Goal: Task Accomplishment & Management: Manage account settings

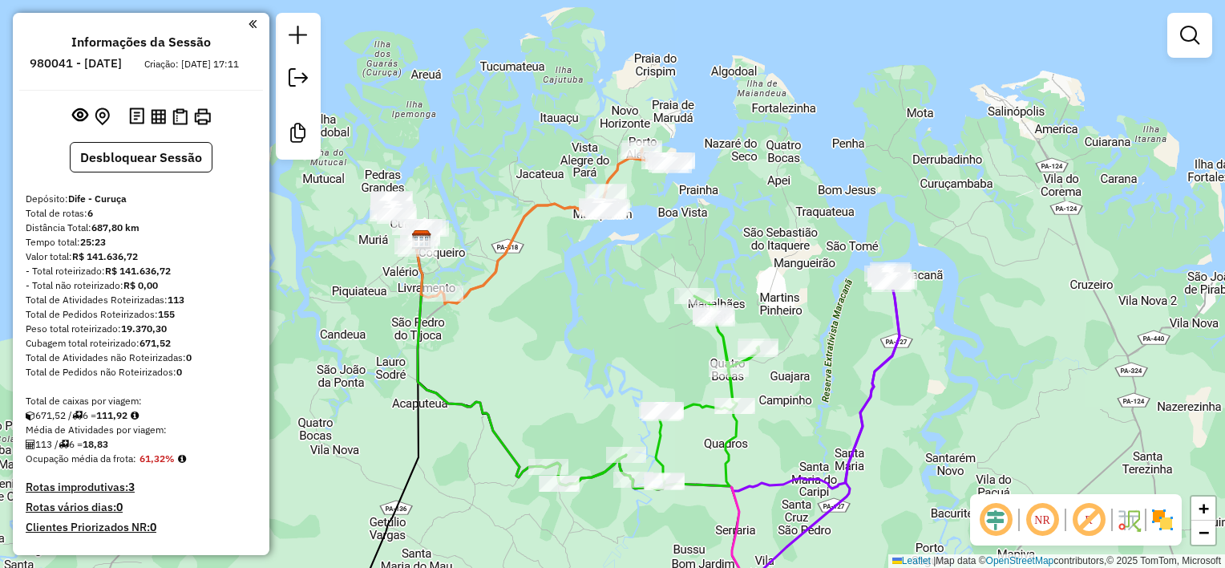
scroll to position [568, 0]
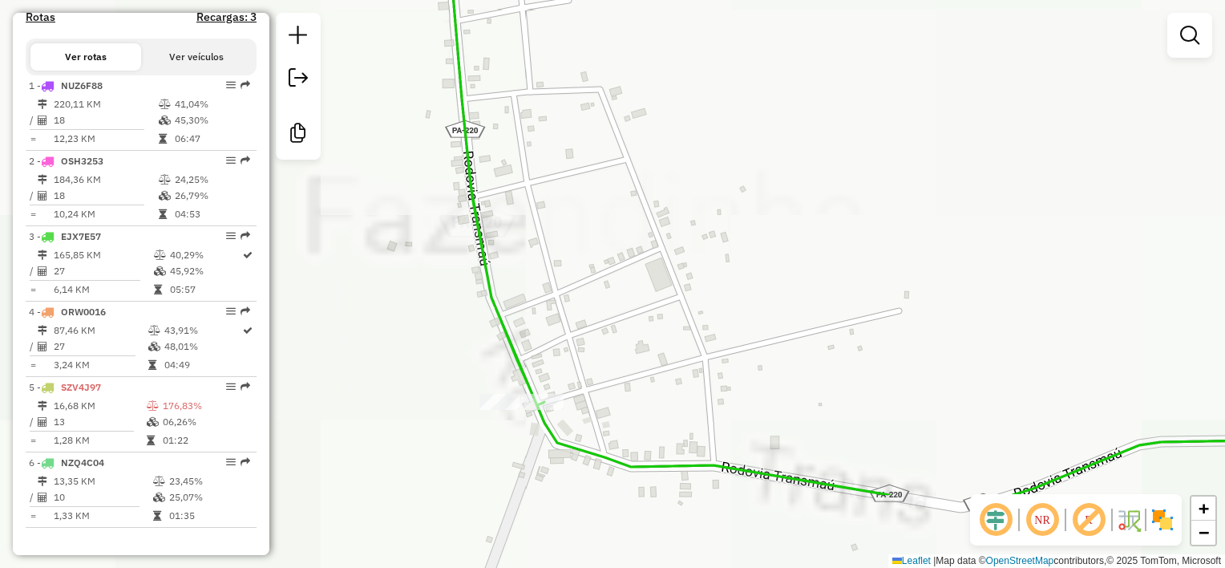
drag, startPoint x: 535, startPoint y: 434, endPoint x: 545, endPoint y: 282, distance: 152.6
click at [545, 283] on div "Janela de atendimento Grade de atendimento Capacidade Transportadoras Veículos …" at bounding box center [612, 284] width 1225 height 568
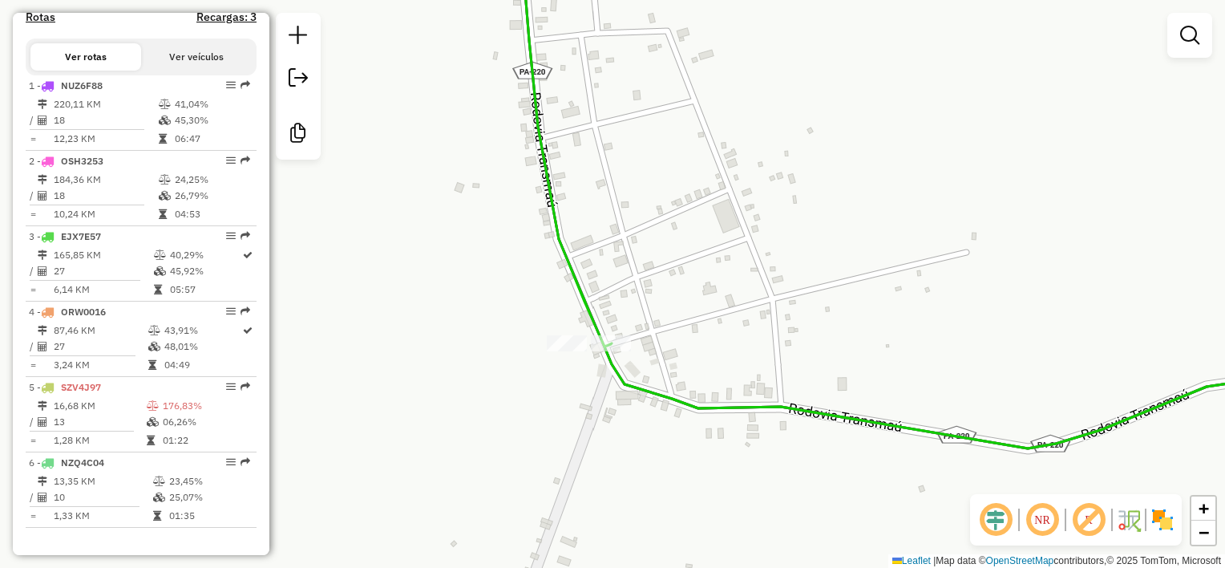
drag, startPoint x: 512, startPoint y: 362, endPoint x: 715, endPoint y: 366, distance: 202.8
click at [701, 363] on div "Janela de atendimento Grade de atendimento Capacidade Transportadoras Veículos …" at bounding box center [612, 284] width 1225 height 568
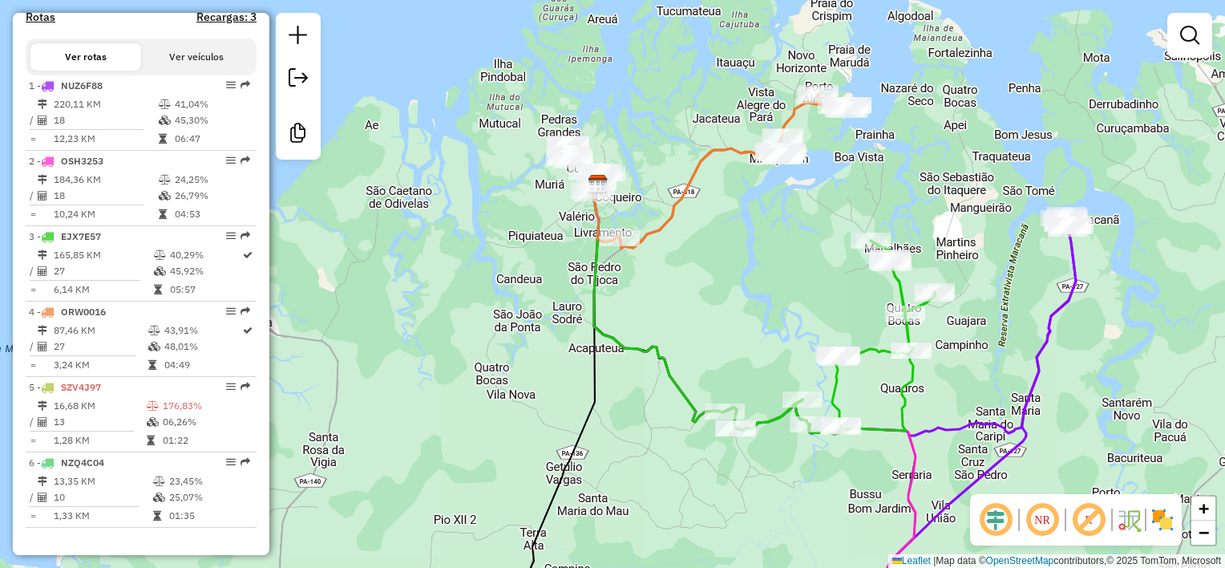
drag, startPoint x: 569, startPoint y: 263, endPoint x: 580, endPoint y: 362, distance: 99.9
click at [580, 362] on div "Janela de atendimento Grade de atendimento Capacidade Transportadoras Veículos …" at bounding box center [612, 284] width 1225 height 568
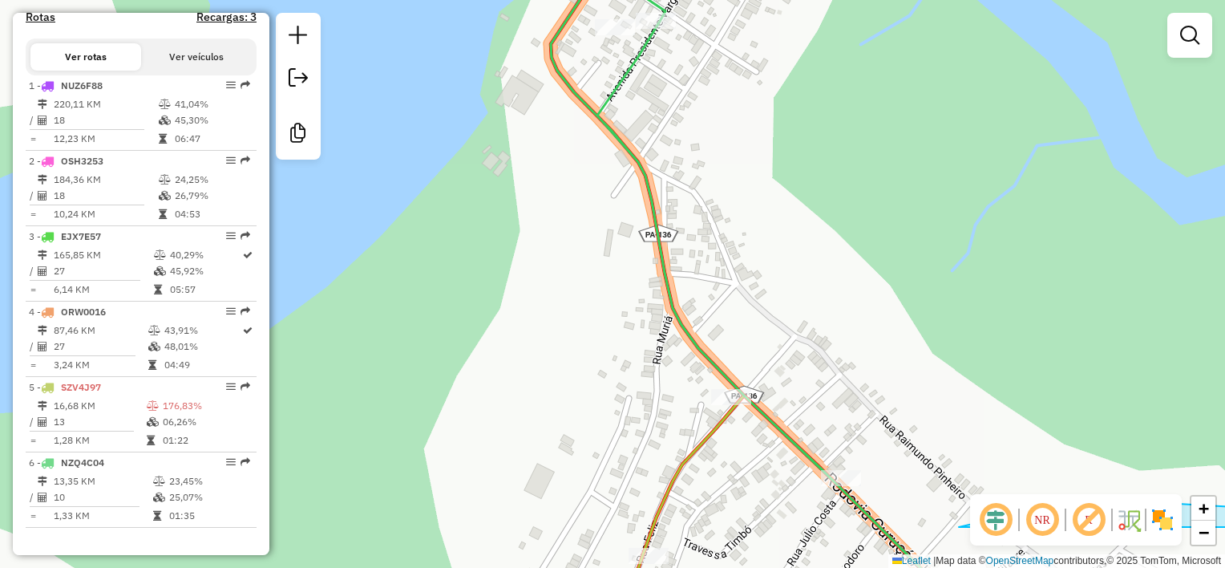
drag, startPoint x: 898, startPoint y: 366, endPoint x: 701, endPoint y: 122, distance: 313.0
click at [706, 128] on div "Rota 5 - Placa SZV4J97 93 - MERC DO LOURO ABADE Janela de atendimento Grade de …" at bounding box center [612, 284] width 1225 height 568
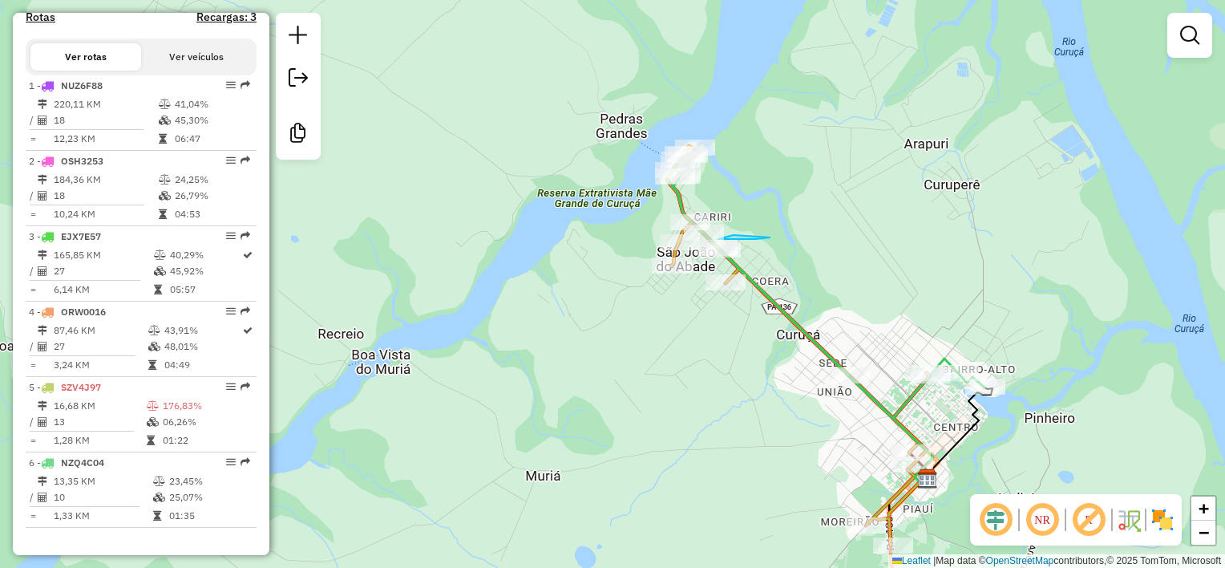
drag, startPoint x: 628, startPoint y: 402, endPoint x: 456, endPoint y: 26, distance: 414.3
click at [467, 67] on div "Janela de atendimento Grade de atendimento Capacidade Transportadoras Veículos …" at bounding box center [612, 284] width 1225 height 568
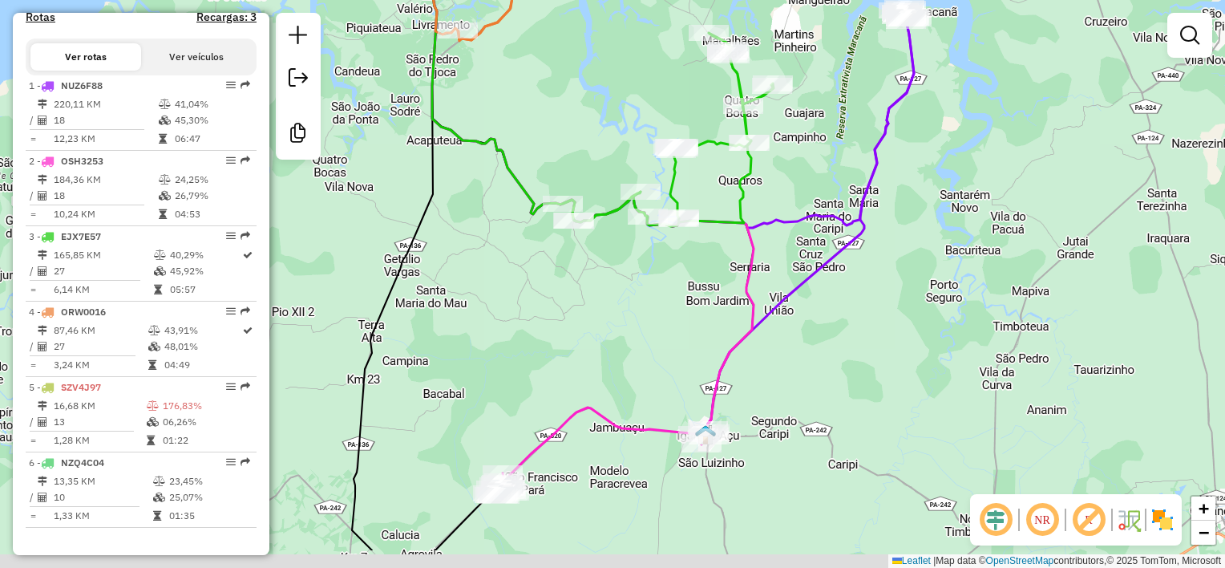
drag, startPoint x: 717, startPoint y: 359, endPoint x: 622, endPoint y: 288, distance: 118.5
click at [622, 288] on div "Janela de atendimento Grade de atendimento Capacidade Transportadoras Veículos …" at bounding box center [612, 284] width 1225 height 568
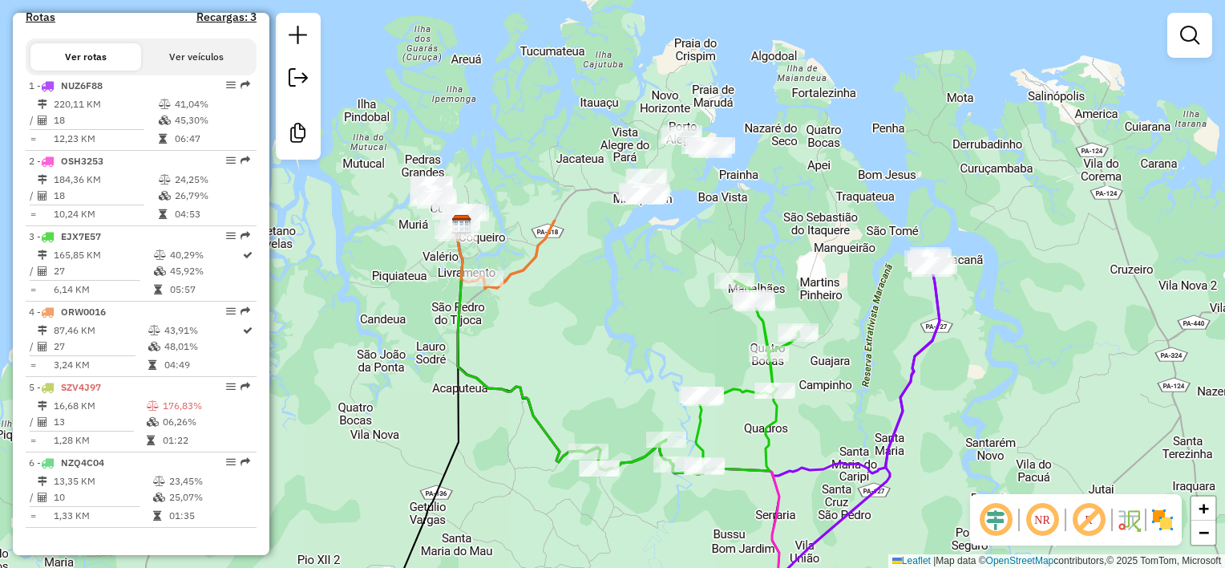
drag, startPoint x: 464, startPoint y: 136, endPoint x: 532, endPoint y: 420, distance: 291.8
click at [532, 420] on icon at bounding box center [561, 346] width 209 height 245
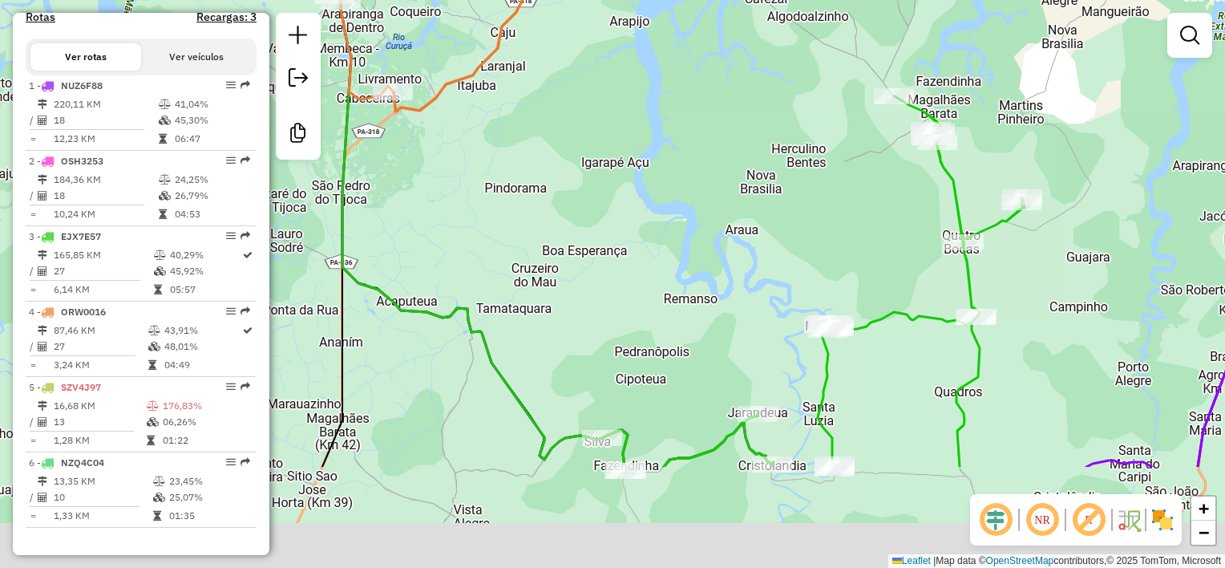
drag, startPoint x: 712, startPoint y: 414, endPoint x: 481, endPoint y: 14, distance: 461.1
click at [485, 30] on div "Janela de atendimento Grade de atendimento Capacidade Transportadoras Veículos …" at bounding box center [612, 284] width 1225 height 568
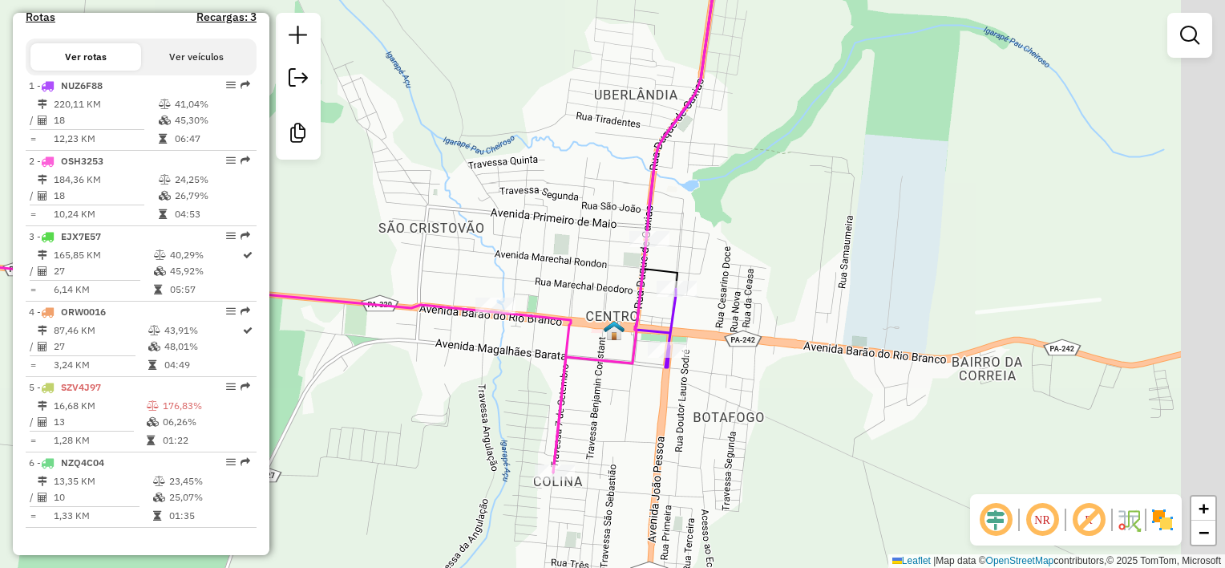
drag, startPoint x: 507, startPoint y: 364, endPoint x: 421, endPoint y: 377, distance: 86.7
click at [387, 409] on div "Janela de atendimento Grade de atendimento Capacidade Transportadoras Veículos …" at bounding box center [612, 284] width 1225 height 568
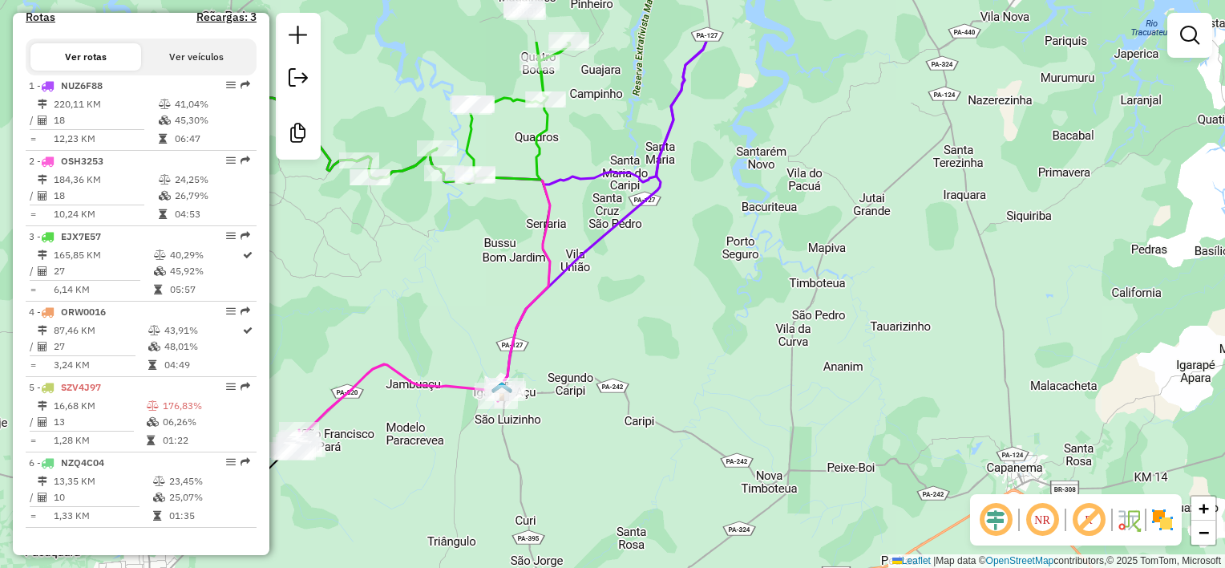
drag, startPoint x: 635, startPoint y: 319, endPoint x: 574, endPoint y: 488, distance: 179.8
click at [571, 501] on div "Janela de atendimento Grade de atendimento Capacidade Transportadoras Veículos …" at bounding box center [612, 284] width 1225 height 568
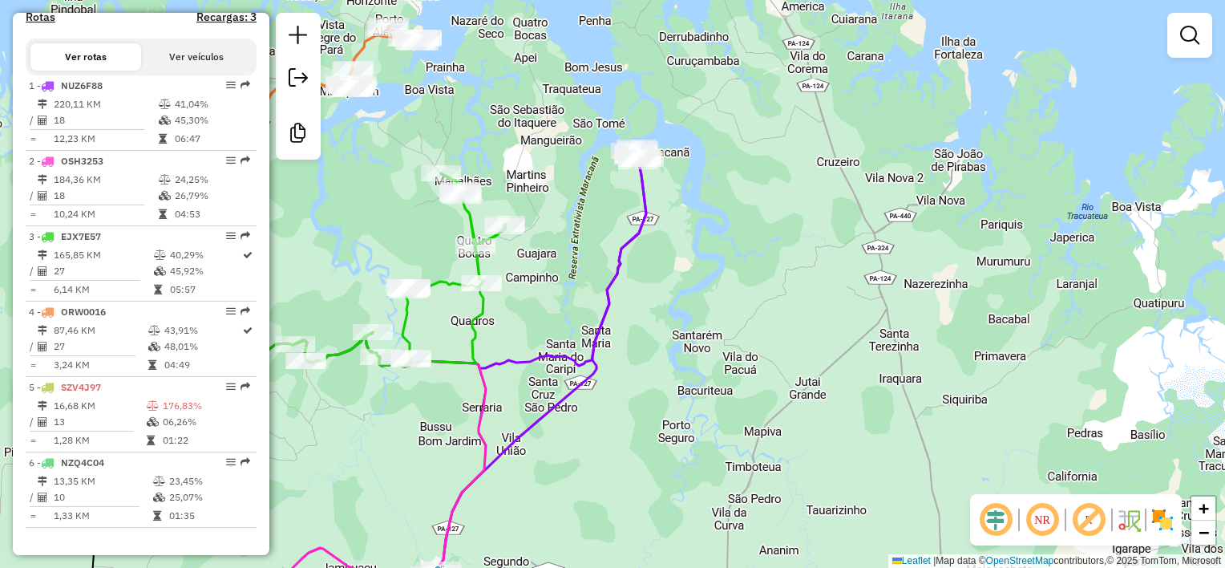
drag, startPoint x: 669, startPoint y: 444, endPoint x: 669, endPoint y: 459, distance: 15.2
click at [669, 459] on div "Janela de atendimento Grade de atendimento Capacidade Transportadoras Veículos …" at bounding box center [612, 284] width 1225 height 568
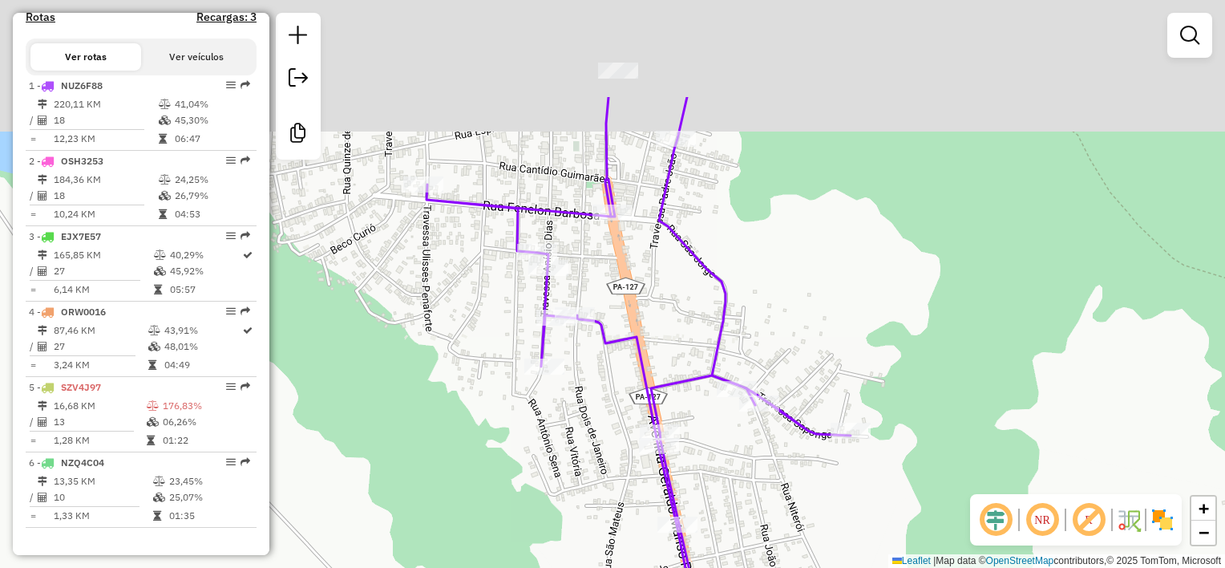
drag, startPoint x: 735, startPoint y: 200, endPoint x: 657, endPoint y: 345, distance: 165.3
click at [656, 346] on icon at bounding box center [638, 437] width 424 height 681
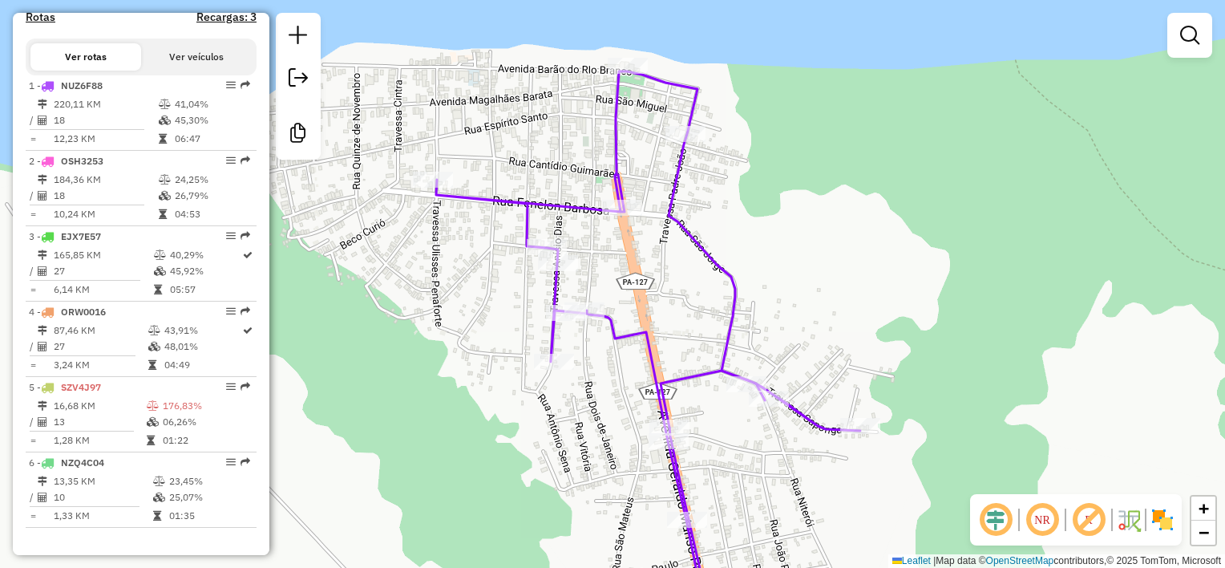
drag, startPoint x: 605, startPoint y: 256, endPoint x: 690, endPoint y: 224, distance: 90.5
click at [696, 192] on div "Janela de atendimento Grade de atendimento Capacidade Transportadoras Veículos …" at bounding box center [612, 284] width 1225 height 568
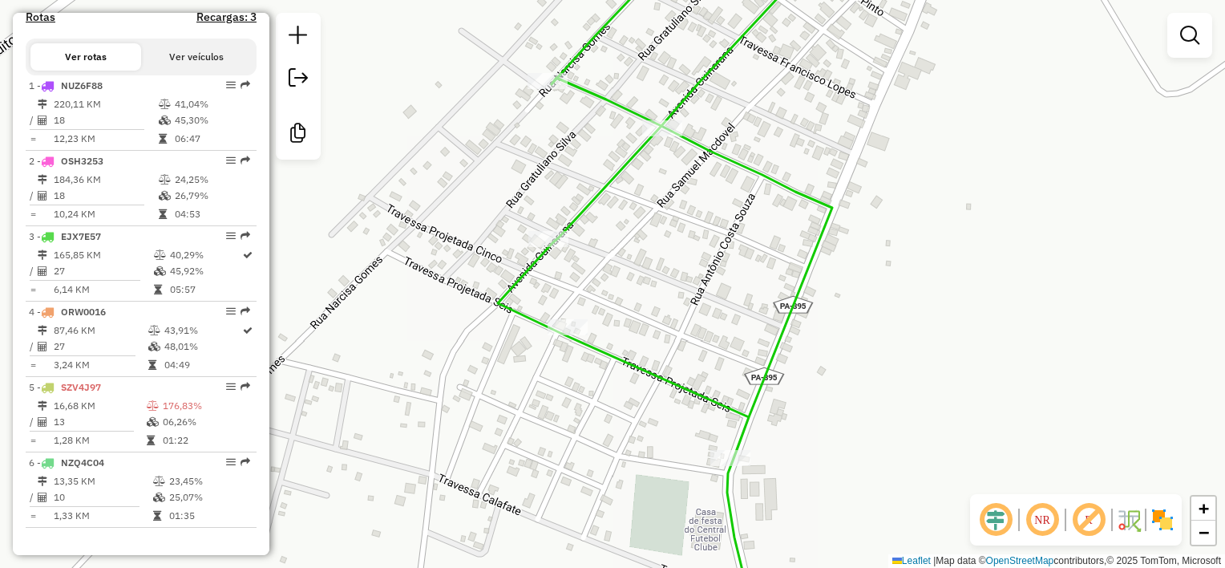
drag, startPoint x: 609, startPoint y: 398, endPoint x: 529, endPoint y: 282, distance: 141.2
click at [529, 285] on div "Janela de atendimento Grade de atendimento Capacidade Transportadoras Veículos …" at bounding box center [612, 284] width 1225 height 568
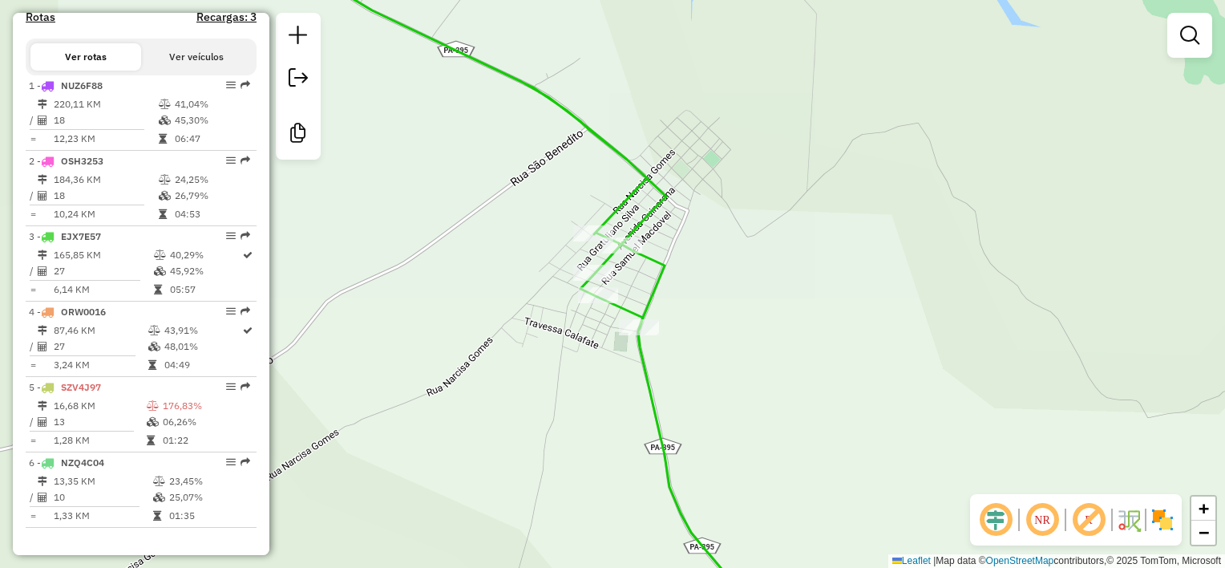
click at [689, 366] on div "Janela de atendimento Grade de atendimento Capacidade Transportadoras Veículos …" at bounding box center [612, 284] width 1225 height 568
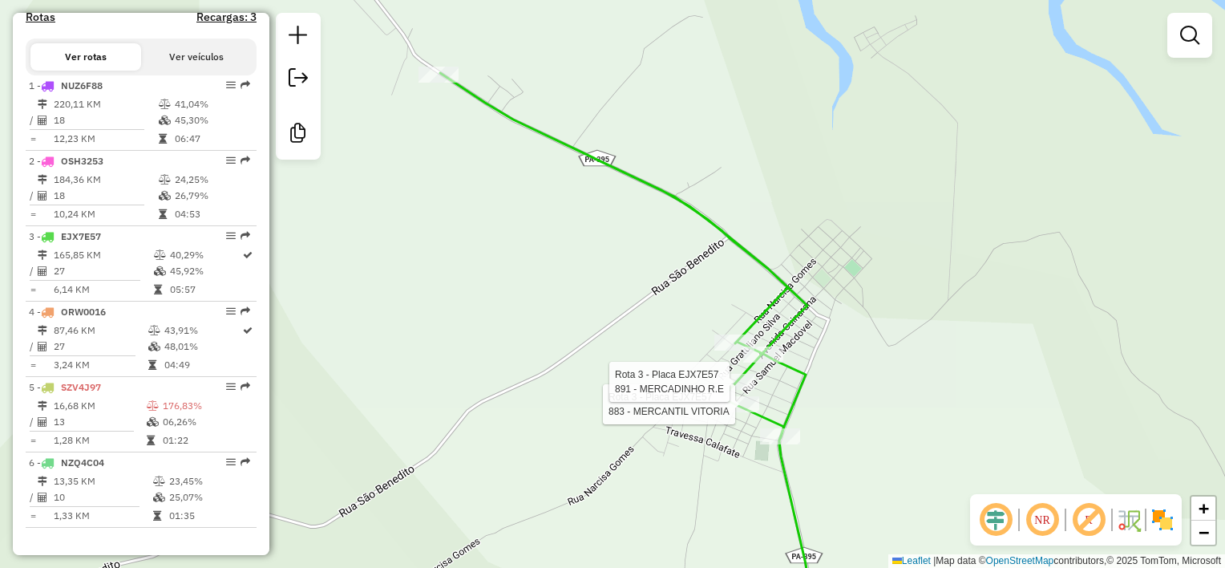
click at [532, 231] on div "Rota 3 - Placa EJX7E57 883 - MERCANTIL VITORIA Rota 3 - Placa EJX7E57 891 - MER…" at bounding box center [612, 284] width 1225 height 568
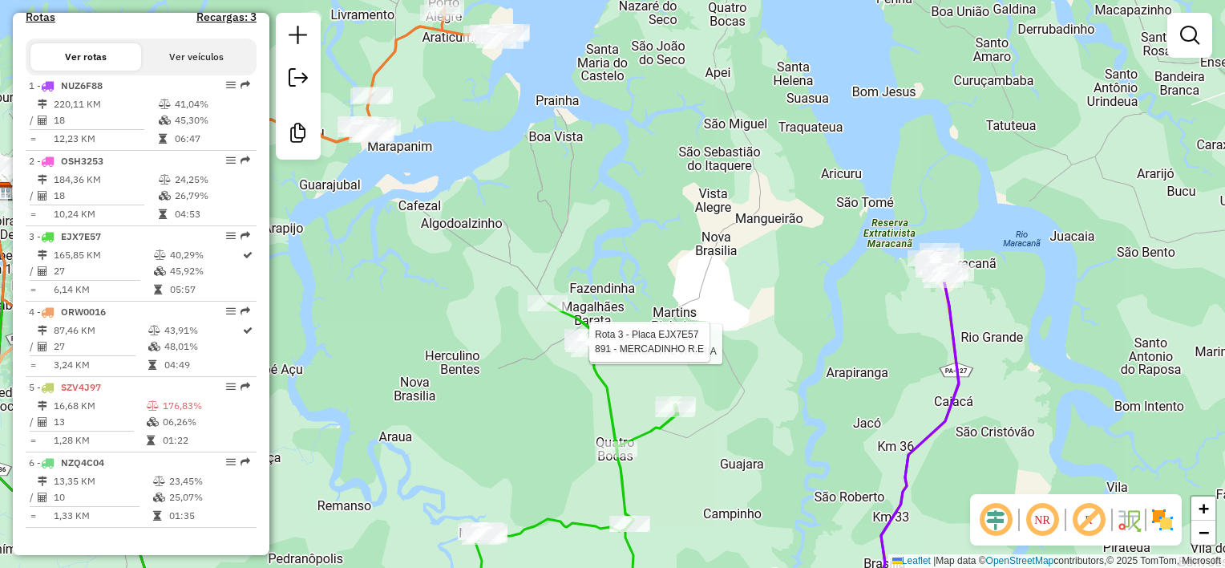
drag, startPoint x: 660, startPoint y: 419, endPoint x: 668, endPoint y: 321, distance: 98.9
click at [665, 340] on div "Rota 3 - Placa EJX7E57 883 - MERCANTIL VITORIA Rota 3 - Placa EJX7E57 891 - MER…" at bounding box center [612, 284] width 1225 height 568
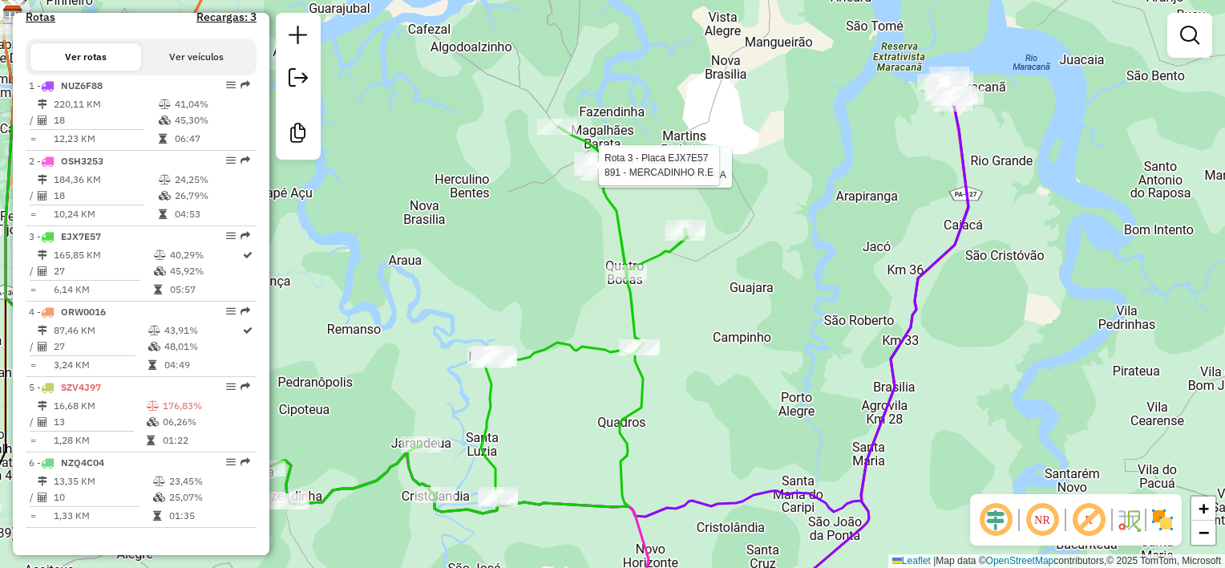
drag, startPoint x: 709, startPoint y: 421, endPoint x: 524, endPoint y: 124, distance: 349.2
click at [529, 145] on div "Rota 3 - Placa EJX7E57 883 - MERCANTIL VITORIA Rota 3 - Placa EJX7E57 891 - MER…" at bounding box center [612, 284] width 1225 height 568
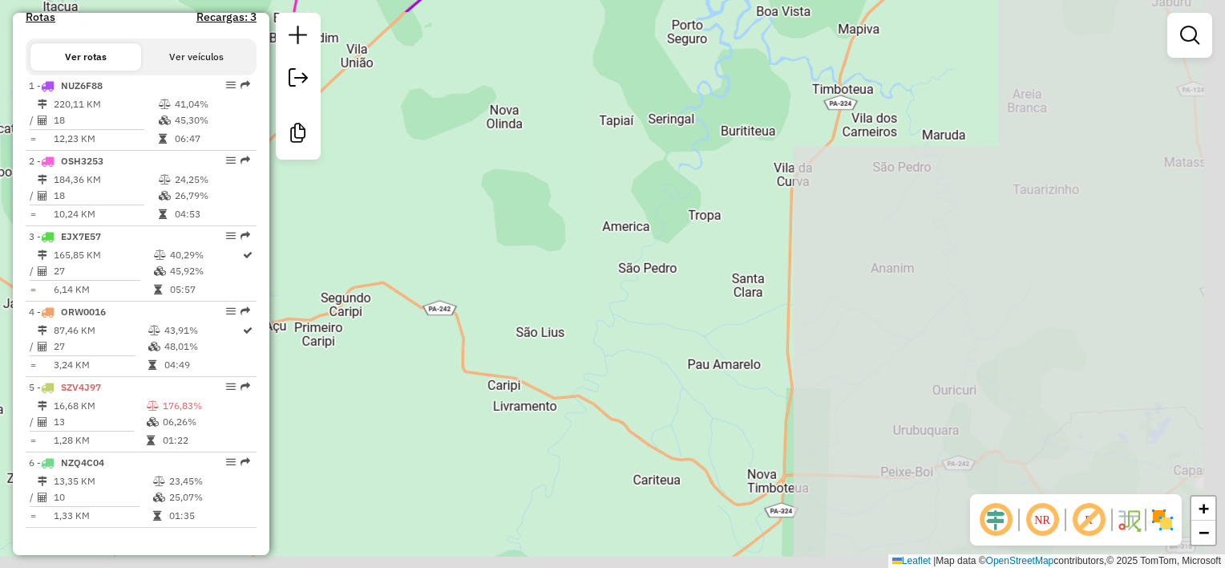
drag, startPoint x: 508, startPoint y: 338, endPoint x: 872, endPoint y: 138, distance: 415.4
click at [827, 154] on div "Rota 3 - Placa EJX7E57 883 - MERCANTIL VITORIA Rota 3 - Placa EJX7E57 891 - MER…" at bounding box center [612, 284] width 1225 height 568
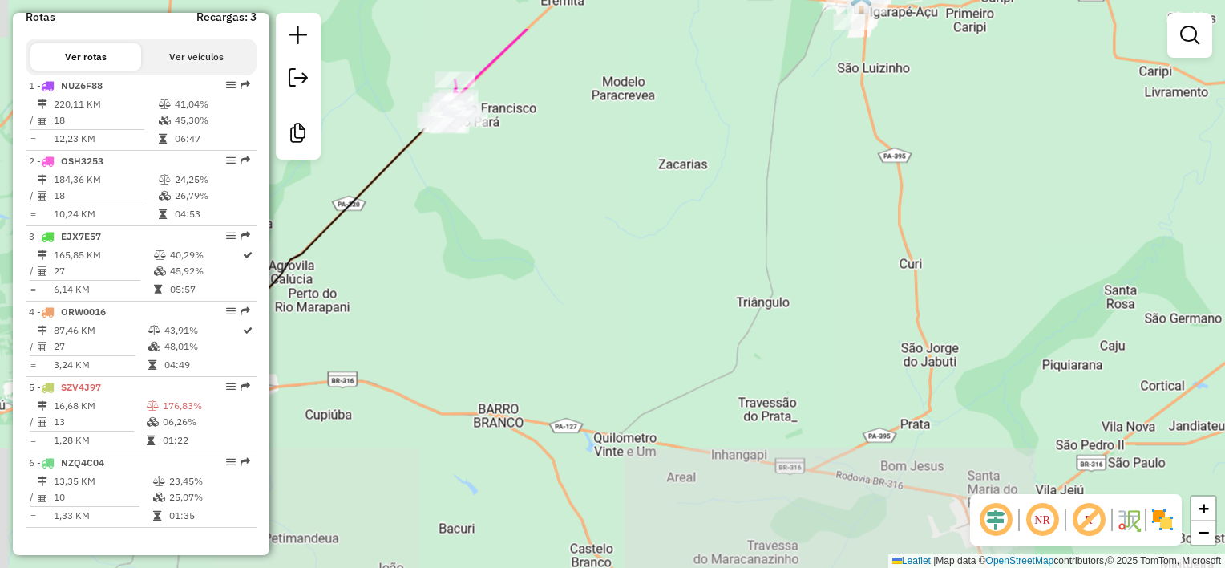
drag, startPoint x: 811, startPoint y: 127, endPoint x: 542, endPoint y: 305, distance: 323.2
click at [544, 309] on div "Rota 3 - Placa EJX7E57 883 - MERCANTIL VITORIA Rota 3 - Placa EJX7E57 891 - MER…" at bounding box center [612, 284] width 1225 height 568
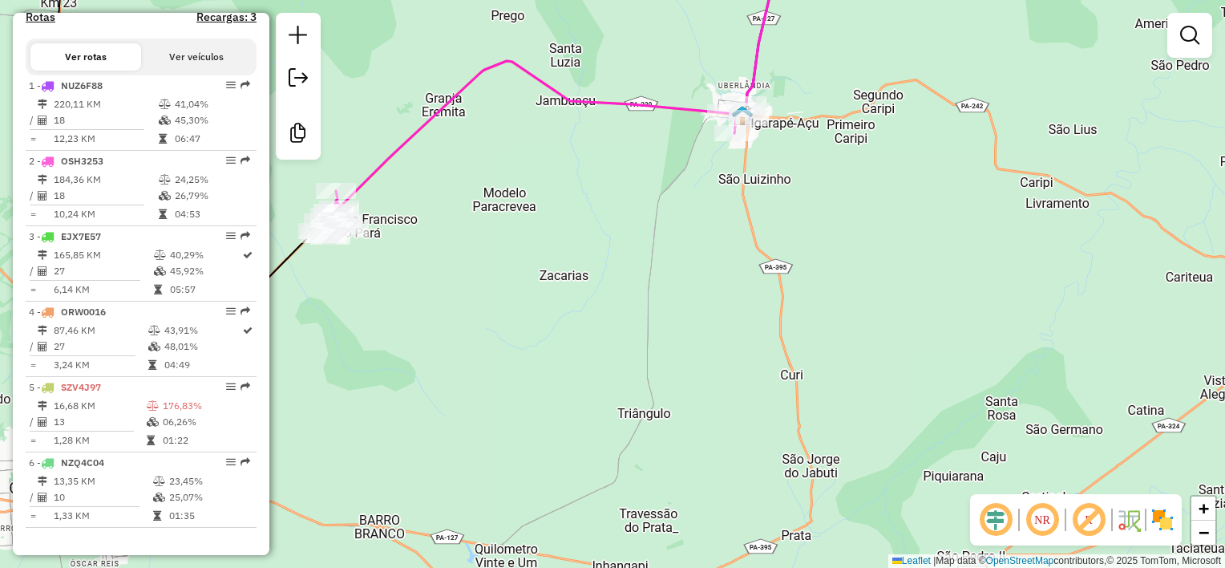
drag, startPoint x: 490, startPoint y: 332, endPoint x: 713, endPoint y: 317, distance: 223.3
click at [731, 342] on div "Rota 3 - Placa EJX7E57 883 - MERCANTIL VITORIA Rota 3 - Placa EJX7E57 891 - MER…" at bounding box center [612, 284] width 1225 height 568
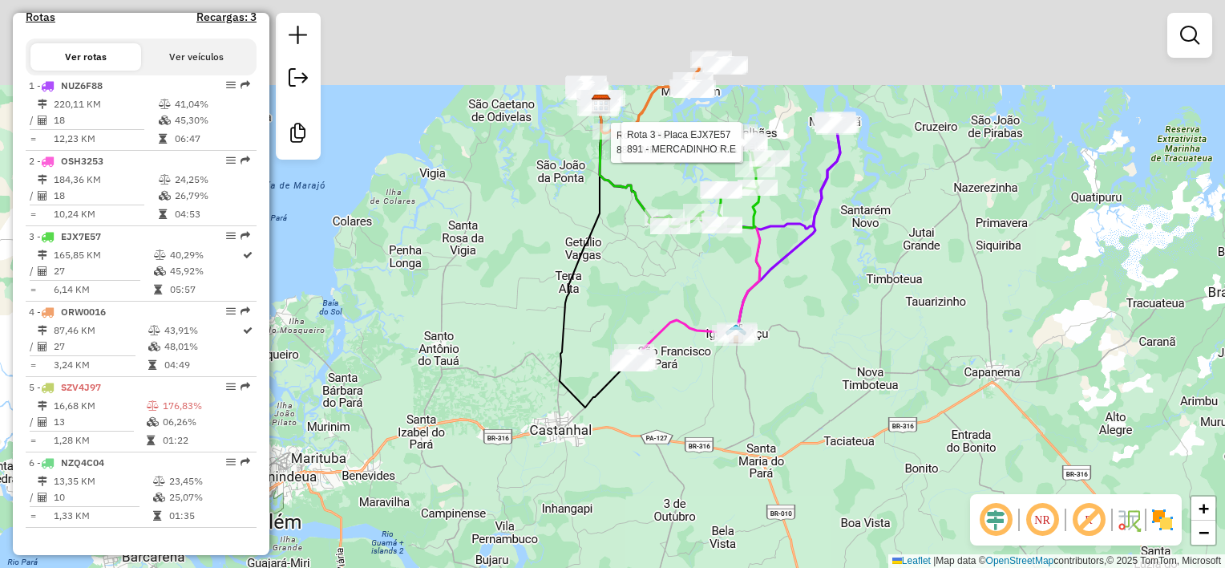
drag, startPoint x: 648, startPoint y: 170, endPoint x: 613, endPoint y: 288, distance: 123.0
click at [614, 287] on div "Rota 3 - Placa EJX7E57 883 - MERCANTIL VITORIA Rota 3 - Placa EJX7E57 891 - MER…" at bounding box center [612, 284] width 1225 height 568
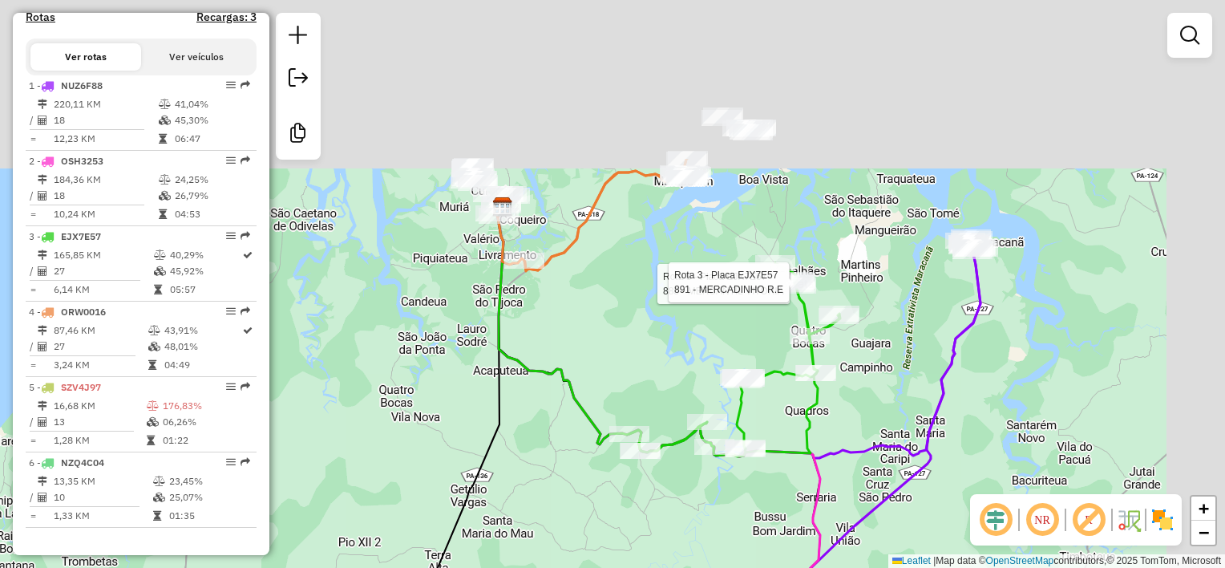
drag, startPoint x: 691, startPoint y: 160, endPoint x: 605, endPoint y: 405, distance: 259.8
click at [603, 424] on div "Rota 3 - Placa EJX7E57 883 - MERCANTIL VITORIA Rota 3 - Placa EJX7E57 891 - MER…" at bounding box center [612, 284] width 1225 height 568
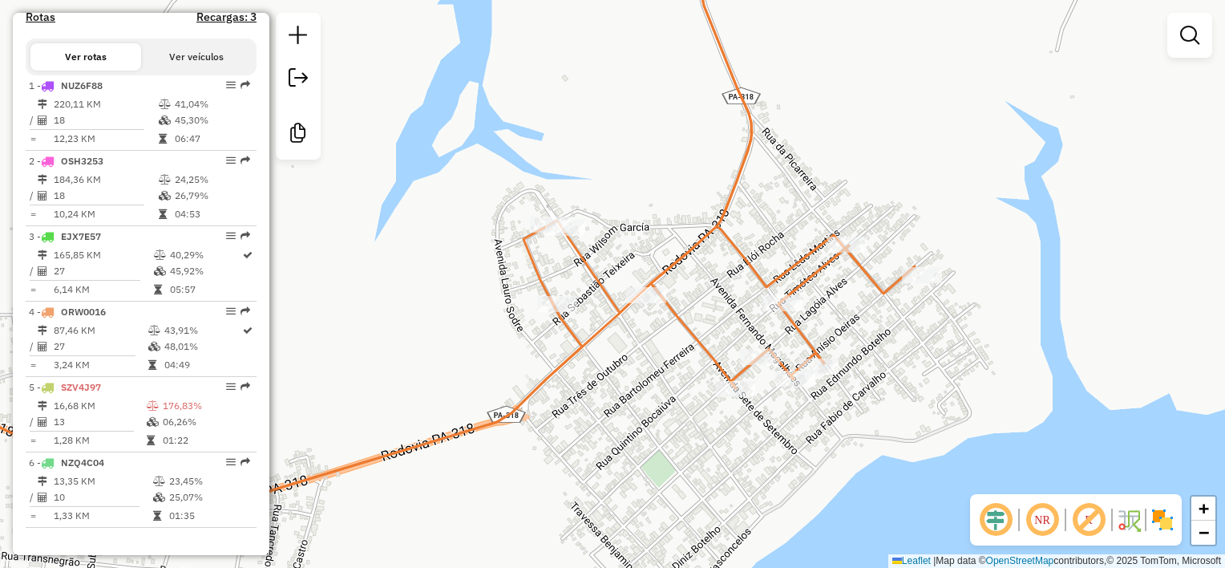
drag, startPoint x: 731, startPoint y: 433, endPoint x: 652, endPoint y: 201, distance: 244.9
click at [653, 208] on div "Rota 3 - Placa EJX7E57 883 - MERCANTIL VITORIA Rota 3 - Placa EJX7E57 891 - MER…" at bounding box center [612, 284] width 1225 height 568
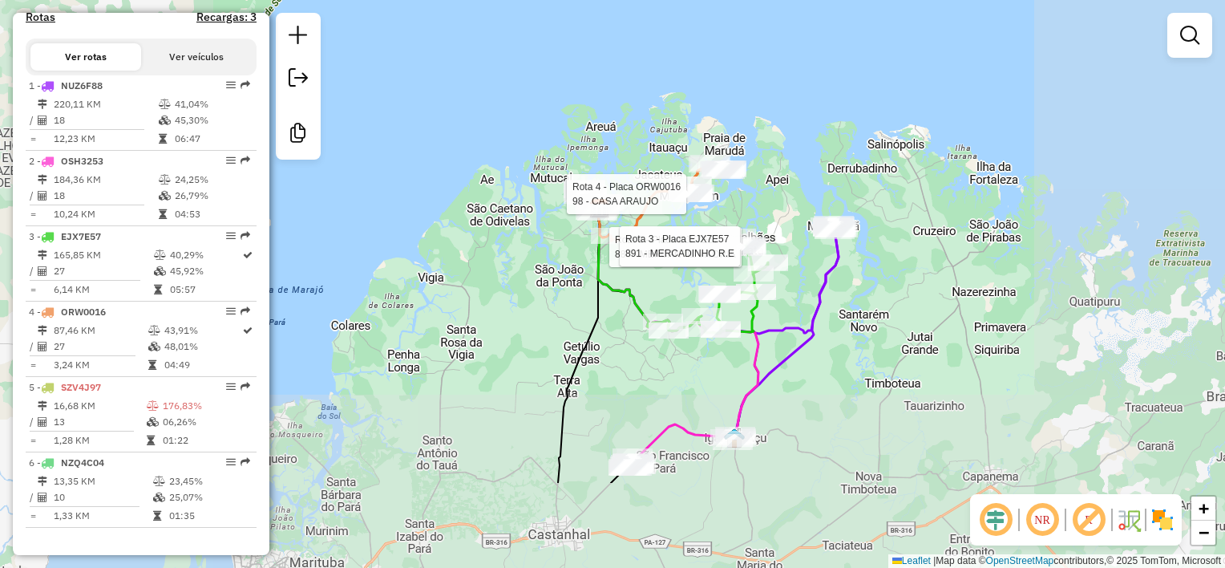
drag, startPoint x: 794, startPoint y: 454, endPoint x: 713, endPoint y: 237, distance: 231.5
click at [713, 239] on div "Rota 3 - Placa EJX7E57 883 - MERCANTIL VITORIA Rota 3 - Placa EJX7E57 891 - MER…" at bounding box center [612, 284] width 1225 height 568
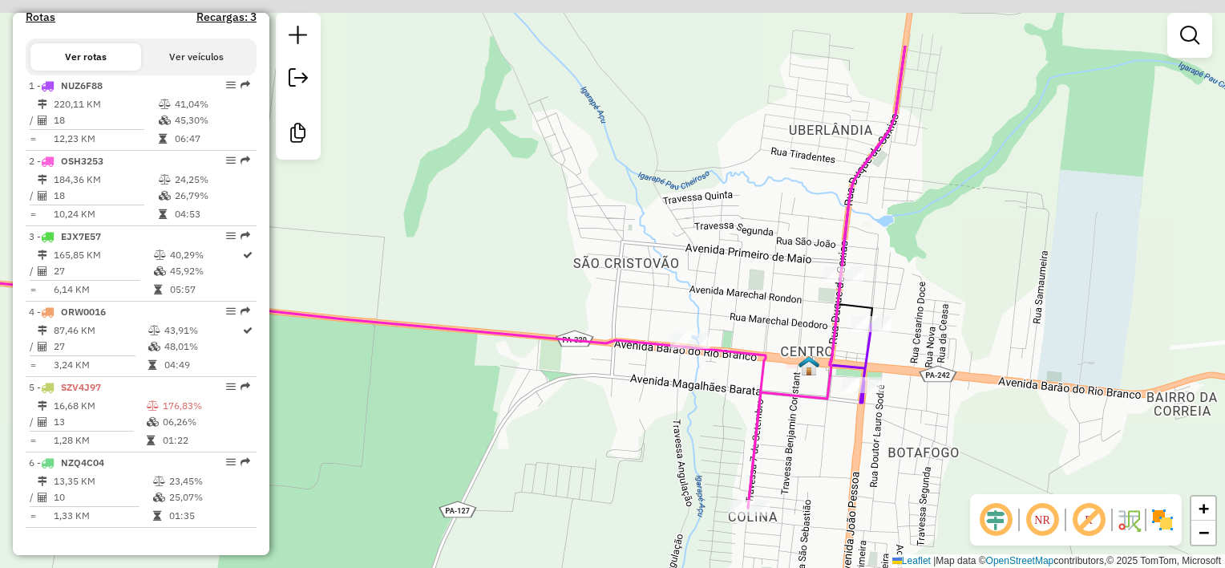
drag, startPoint x: 590, startPoint y: 357, endPoint x: 813, endPoint y: 516, distance: 274.0
click at [767, 497] on div "Rota 3 - Placa EJX7E57 883 - MERCANTIL VITORIA Rota 3 - Placa EJX7E57 891 - MER…" at bounding box center [612, 284] width 1225 height 568
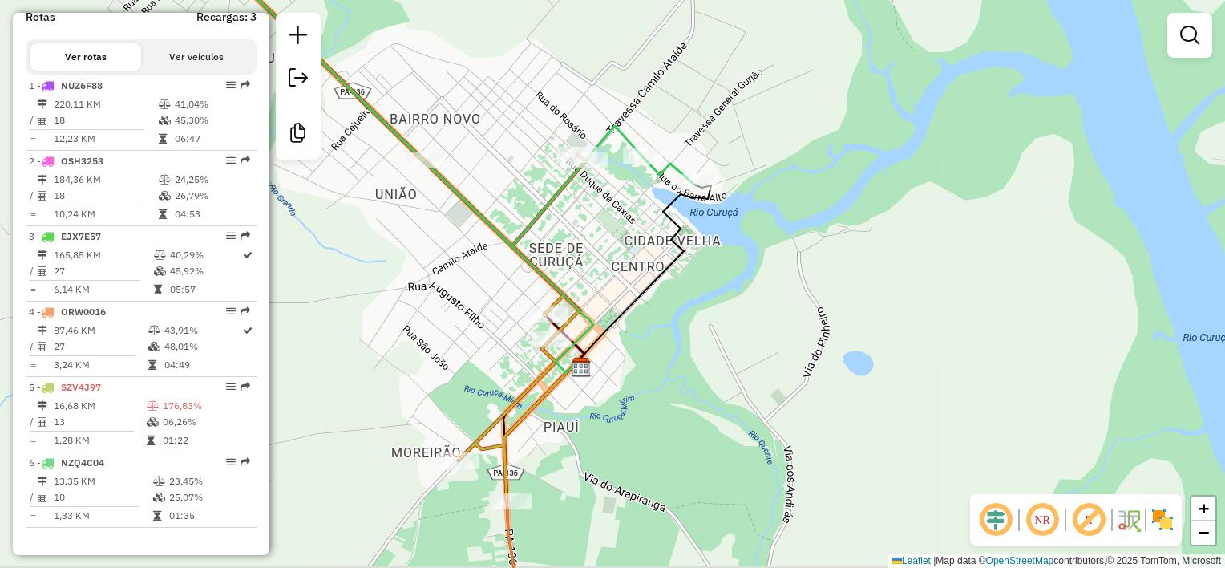
drag, startPoint x: 666, startPoint y: 316, endPoint x: 496, endPoint y: 203, distance: 204.1
click at [530, 208] on div "Rota 3 - Placa EJX7E57 883 - MERCANTIL VITORIA Rota 3 - Placa EJX7E57 891 - MER…" at bounding box center [612, 284] width 1225 height 568
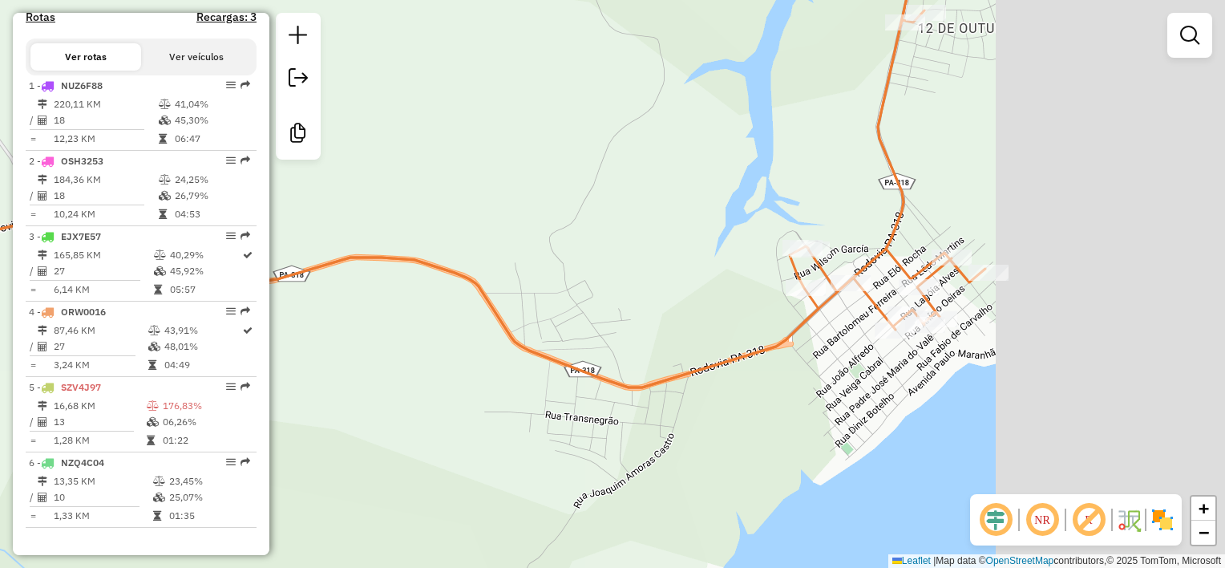
drag, startPoint x: 904, startPoint y: 314, endPoint x: 442, endPoint y: 221, distance: 471.0
click at [442, 221] on div "Rota 3 - Placa EJX7E57 883 - MERCANTIL VITORIA Rota 3 - Placa EJX7E57 891 - MER…" at bounding box center [612, 284] width 1225 height 568
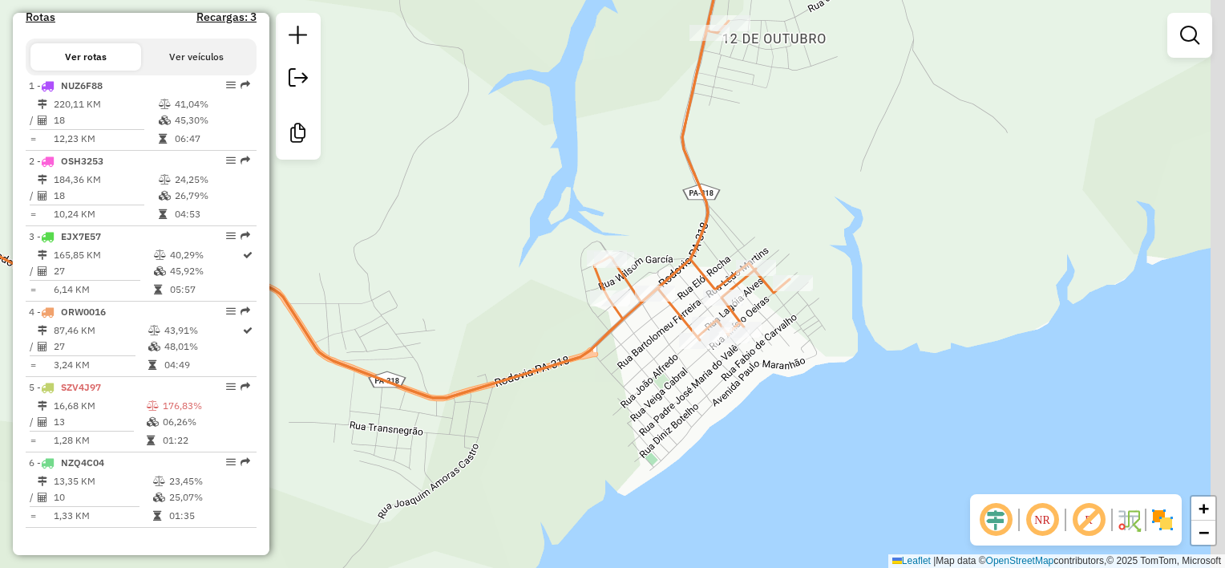
drag, startPoint x: 701, startPoint y: 314, endPoint x: 670, endPoint y: 343, distance: 42.0
click at [670, 343] on div "Rota 3 - Placa EJX7E57 883 - MERCANTIL VITORIA Rota 3 - Placa EJX7E57 891 - MER…" at bounding box center [612, 284] width 1225 height 568
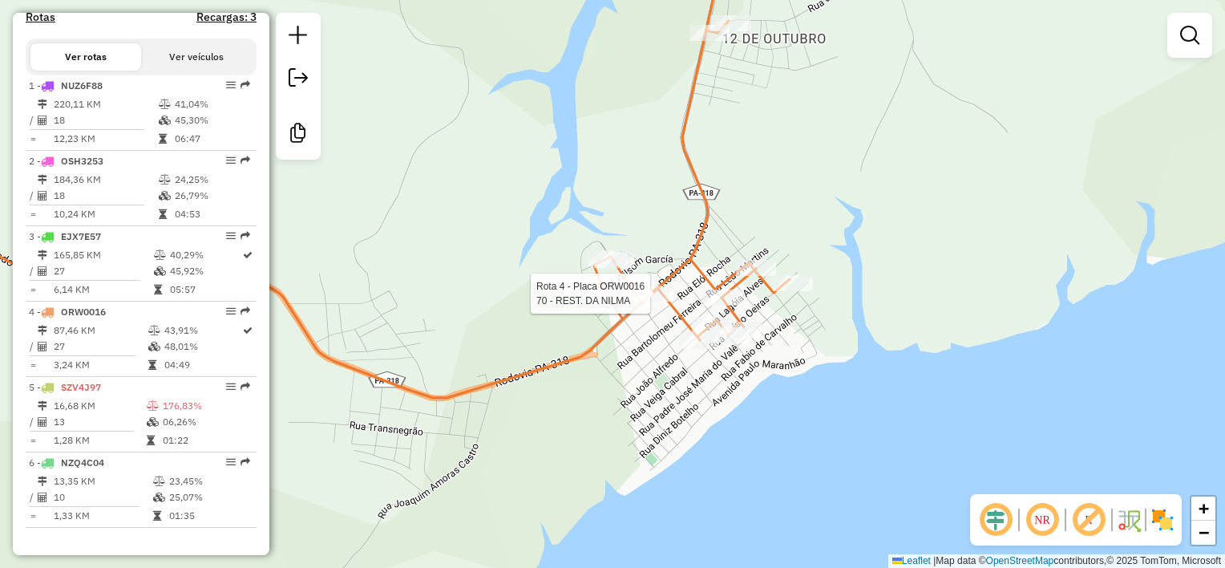
scroll to position [0, 0]
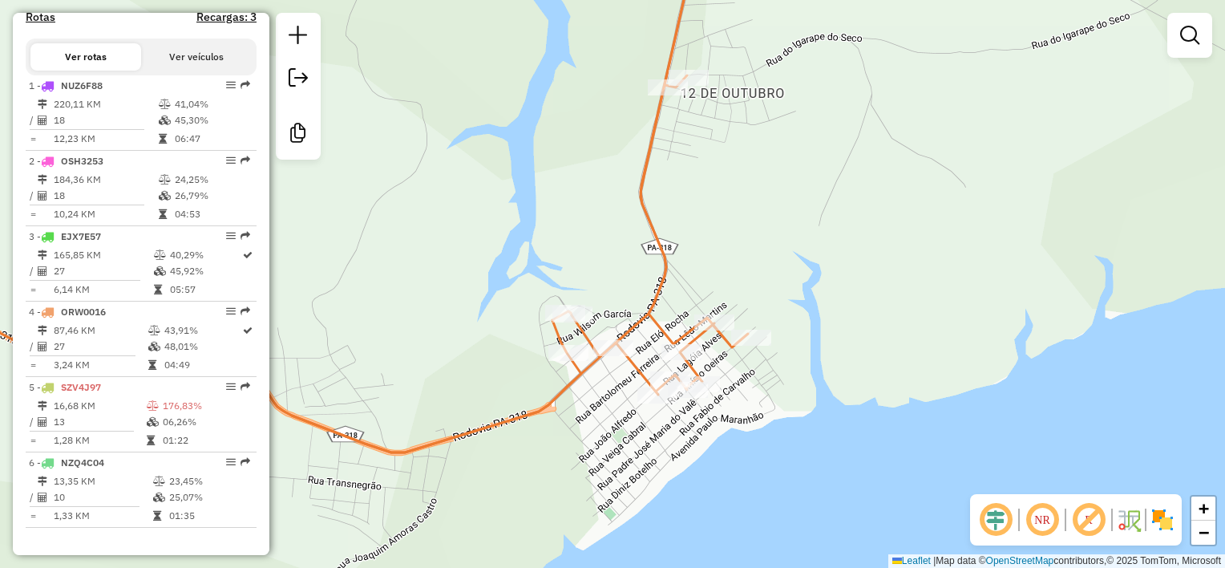
drag, startPoint x: 673, startPoint y: 354, endPoint x: 673, endPoint y: 212, distance: 142.7
click at [673, 212] on div "Rota 3 - Placa EJX7E57 883 - MERCANTIL VITORIA Rota 3 - Placa EJX7E57 891 - MER…" at bounding box center [612, 284] width 1225 height 568
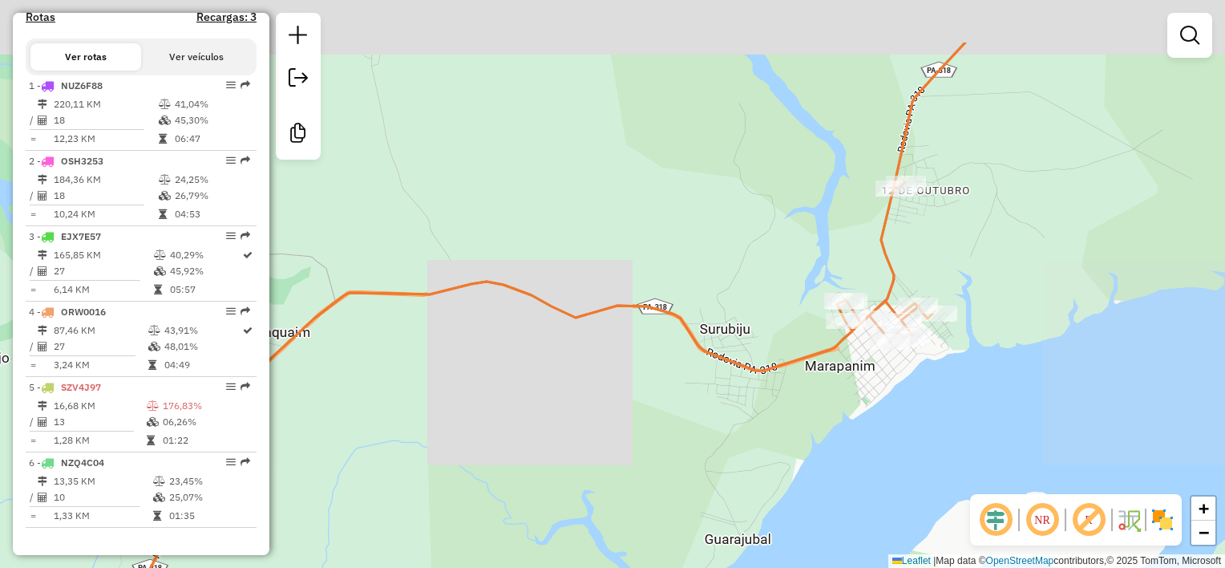
click at [924, 244] on div "Rota 3 - Placa EJX7E57 883 - MERCANTIL VITORIA Rota 3 - Placa EJX7E57 891 - MER…" at bounding box center [612, 284] width 1225 height 568
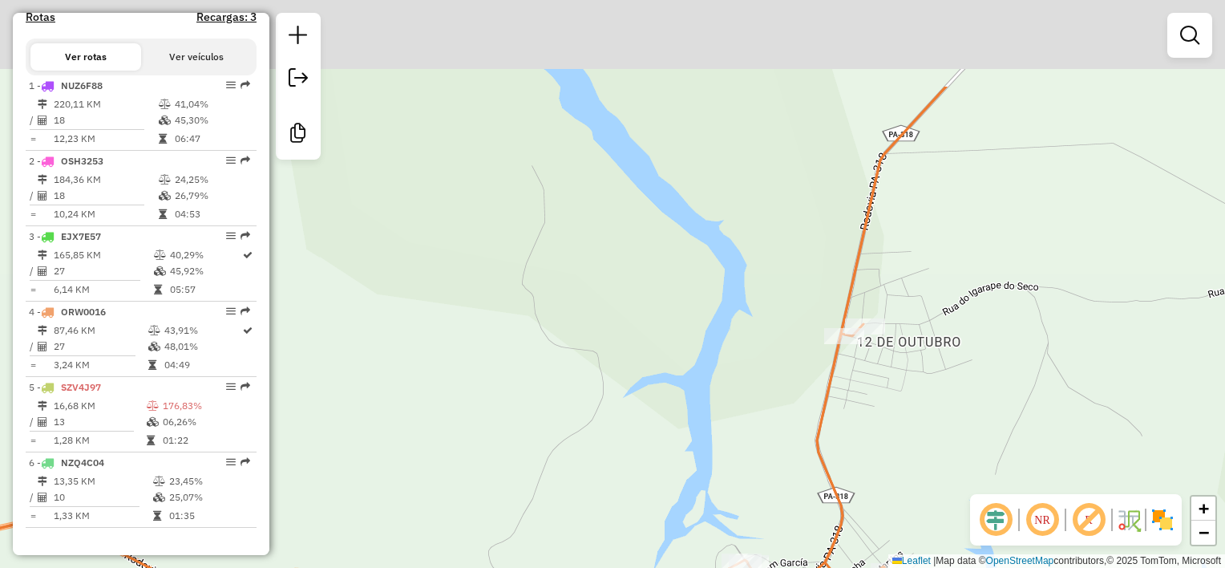
drag, startPoint x: 947, startPoint y: 304, endPoint x: 927, endPoint y: 369, distance: 67.7
click at [929, 371] on div "Rota 3 - Placa EJX7E57 883 - MERCANTIL VITORIA Rota 3 - Placa EJX7E57 891 - MER…" at bounding box center [612, 284] width 1225 height 568
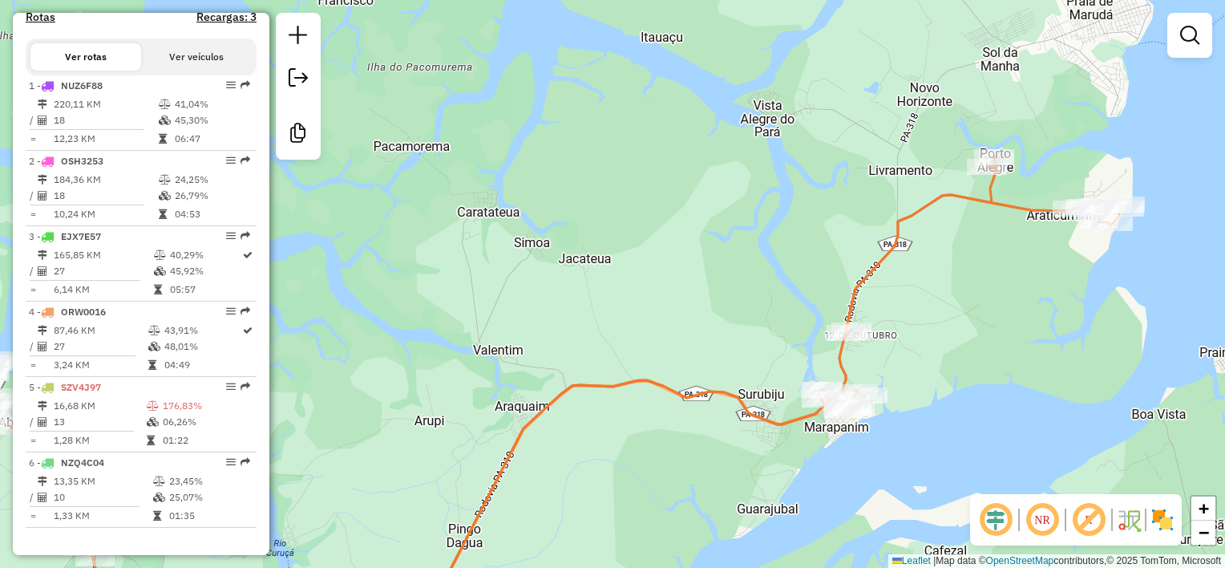
drag, startPoint x: 1007, startPoint y: 228, endPoint x: 931, endPoint y: 281, distance: 92.3
click at [933, 284] on div "Rota 3 - Placa EJX7E57 883 - MERCANTIL VITORIA Rota 3 - Placa EJX7E57 891 - MER…" at bounding box center [612, 284] width 1225 height 568
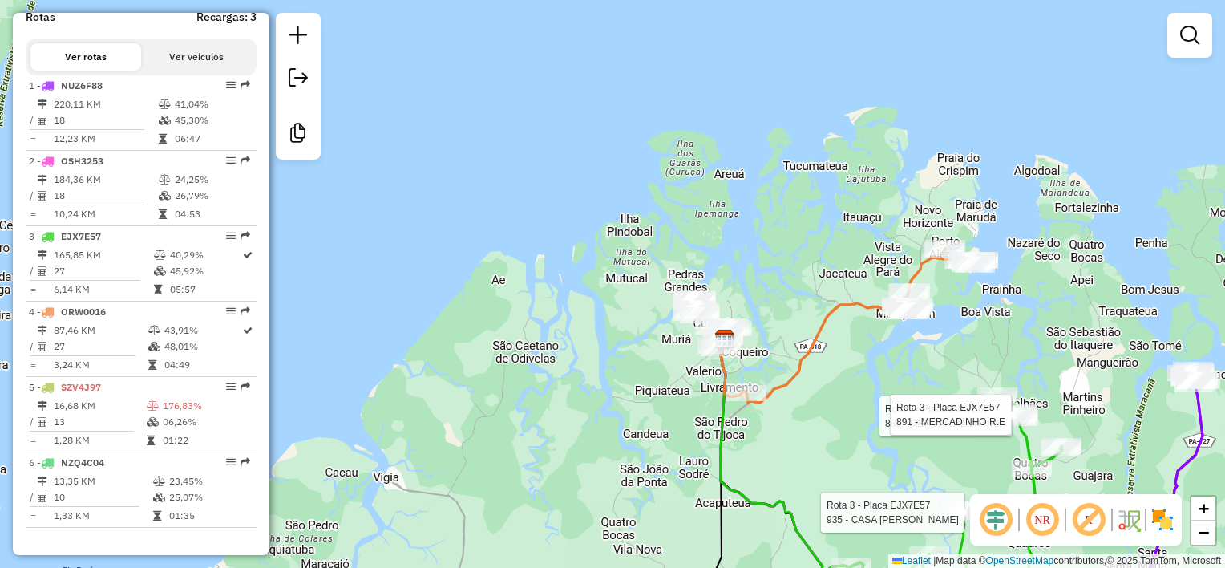
drag, startPoint x: 792, startPoint y: 266, endPoint x: 737, endPoint y: 218, distance: 72.7
click at [738, 220] on div "Rota 3 - Placa EJX7E57 883 - MERCANTIL VITORIA Rota 3 - Placa EJX7E57 891 - MER…" at bounding box center [612, 284] width 1225 height 568
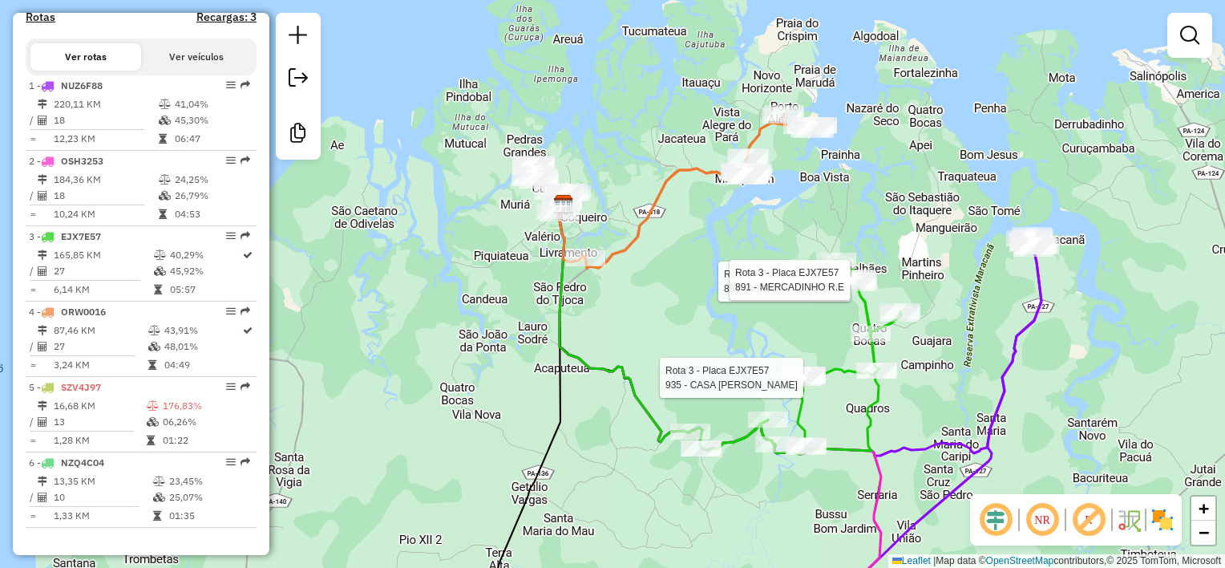
click at [914, 345] on div "Rota 3 - Placa EJX7E57 883 - MERCANTIL VITORIA Rota 3 - Placa EJX7E57 891 - MER…" at bounding box center [612, 284] width 1225 height 568
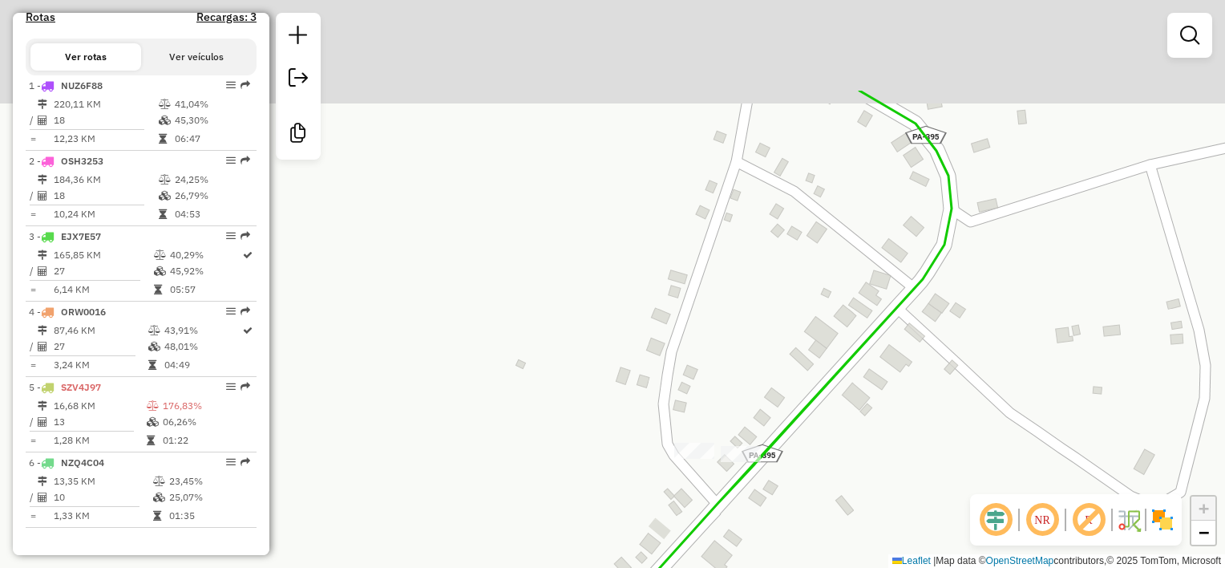
drag, startPoint x: 733, startPoint y: 196, endPoint x: 756, endPoint y: 355, distance: 161.1
click at [745, 406] on div "Janela de atendimento Grade de atendimento Capacidade Transportadoras Veículos …" at bounding box center [612, 284] width 1225 height 568
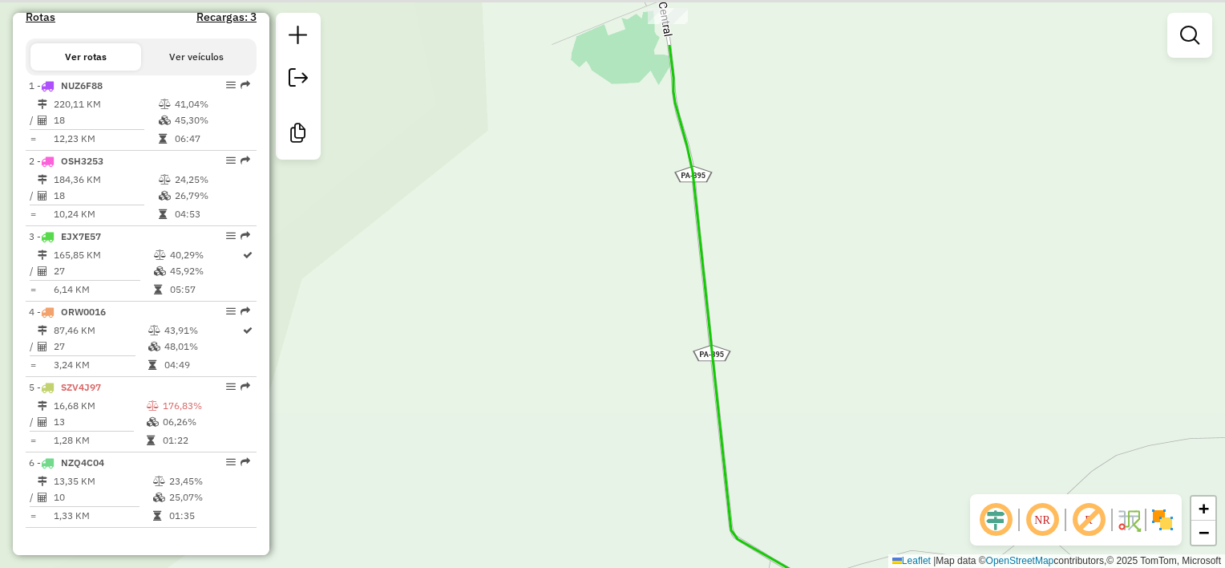
drag, startPoint x: 671, startPoint y: 135, endPoint x: 664, endPoint y: 349, distance: 214.1
click at [664, 351] on div "Janela de atendimento Grade de atendimento Capacidade Transportadoras Veículos …" at bounding box center [612, 284] width 1225 height 568
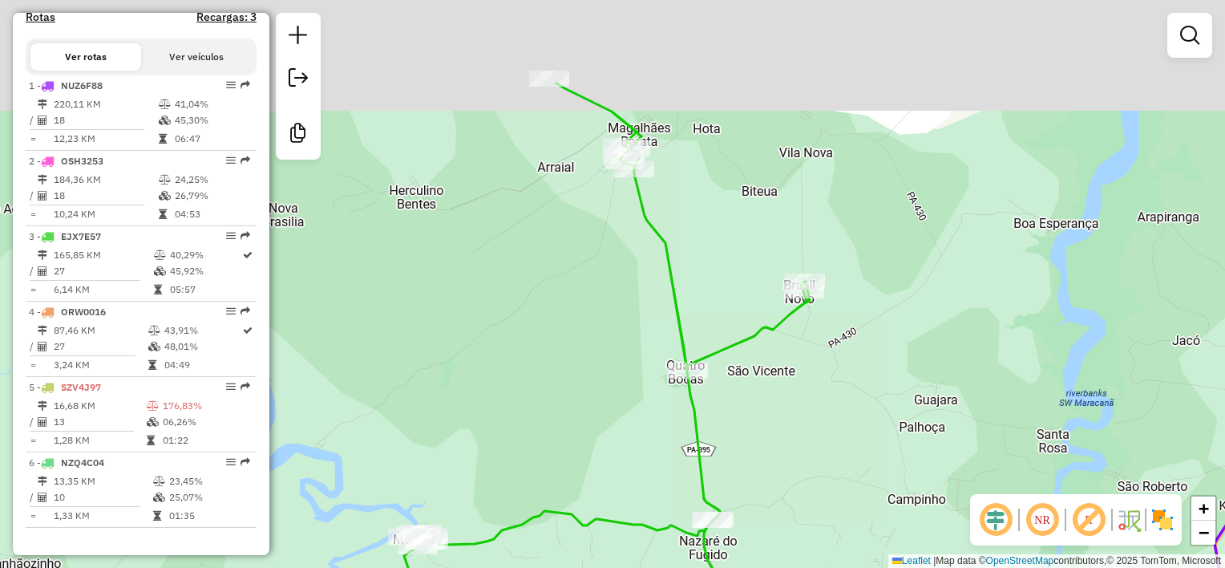
click at [684, 302] on icon at bounding box center [387, 423] width 845 height 681
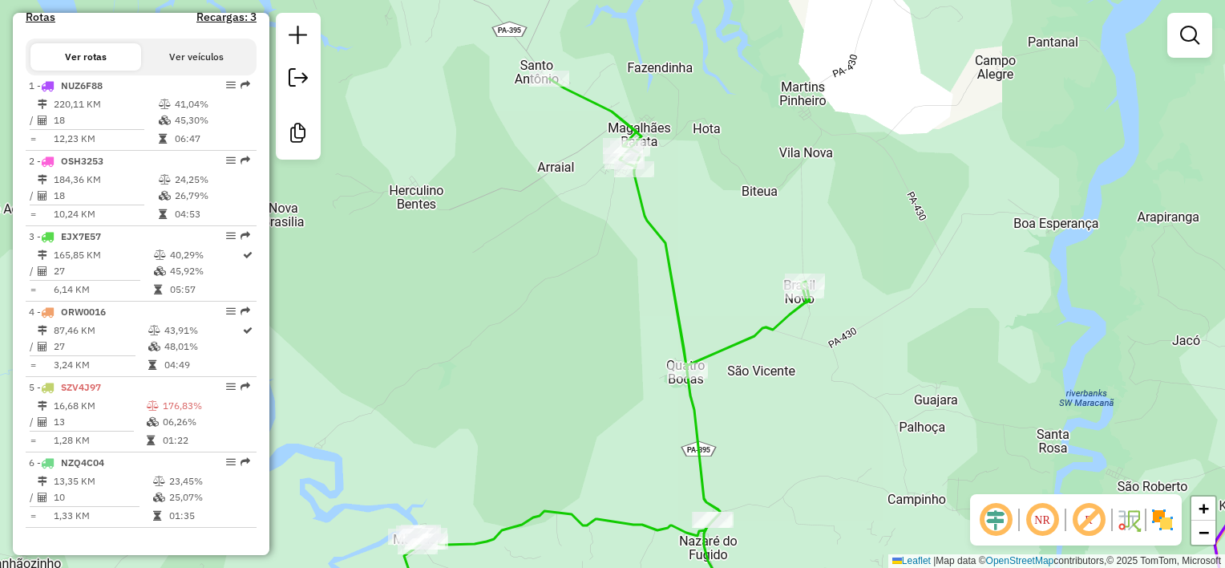
drag, startPoint x: 608, startPoint y: 106, endPoint x: 611, endPoint y: 77, distance: 29.0
click at [608, 95] on div "Janela de atendimento Grade de atendimento Capacidade Transportadoras Veículos …" at bounding box center [612, 284] width 1225 height 568
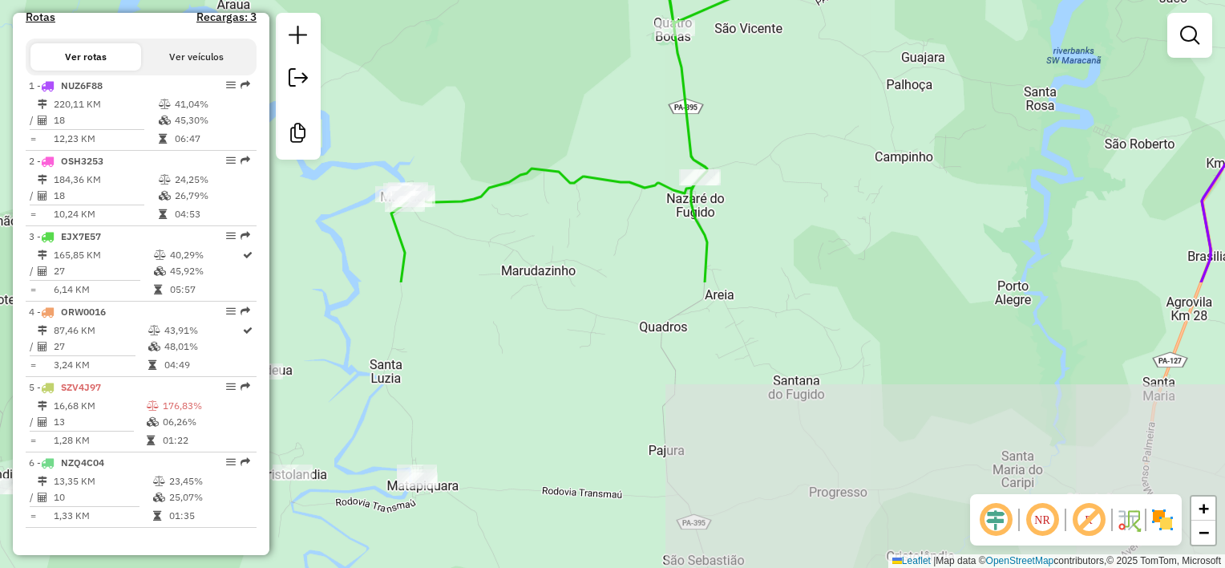
drag, startPoint x: 640, startPoint y: 271, endPoint x: 628, endPoint y: 302, distance: 33.2
click at [628, 302] on div "Janela de atendimento Grade de atendimento Capacidade Transportadoras Veículos …" at bounding box center [612, 284] width 1225 height 568
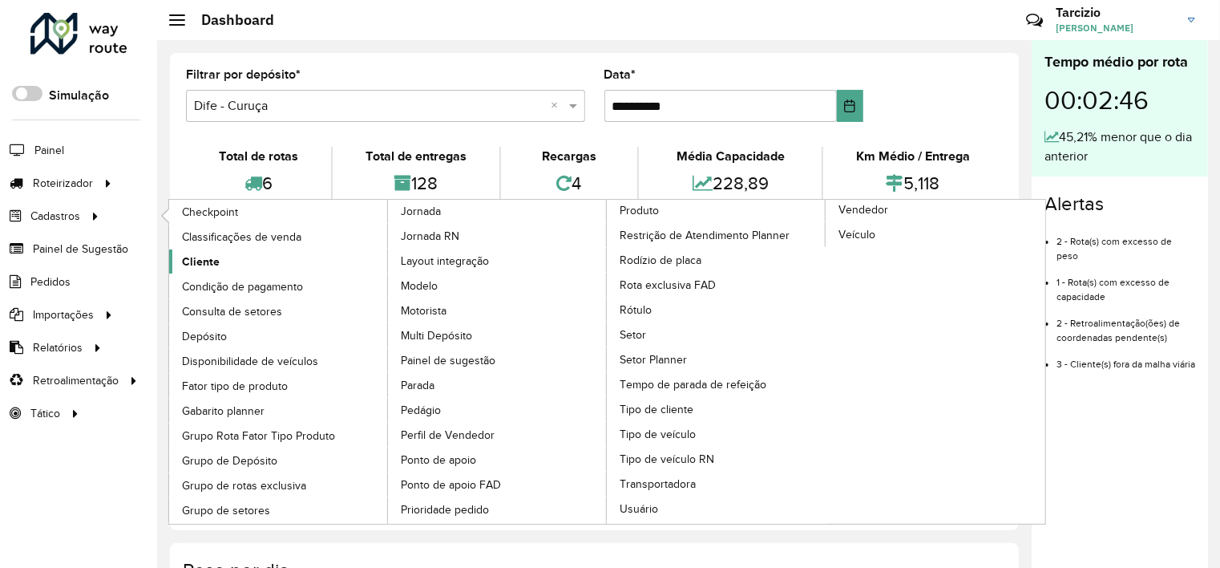
click at [242, 255] on link "Cliente" at bounding box center [279, 261] width 220 height 24
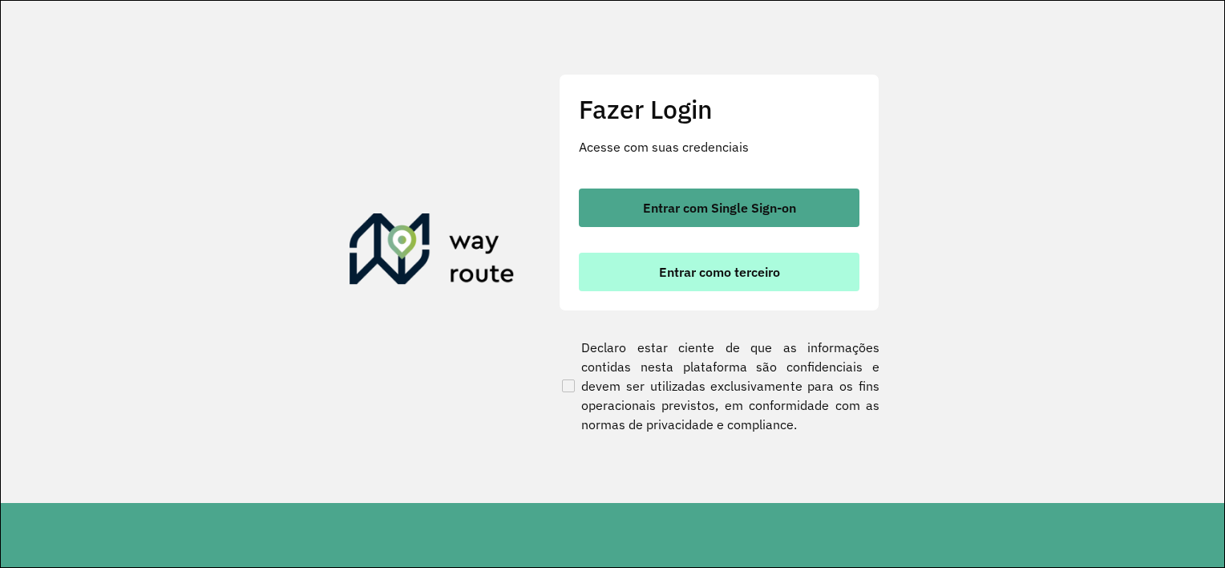
click at [696, 287] on button "Entrar como terceiro" at bounding box center [719, 271] width 281 height 38
click at [696, 272] on span "Entrar como terceiro" at bounding box center [719, 271] width 121 height 13
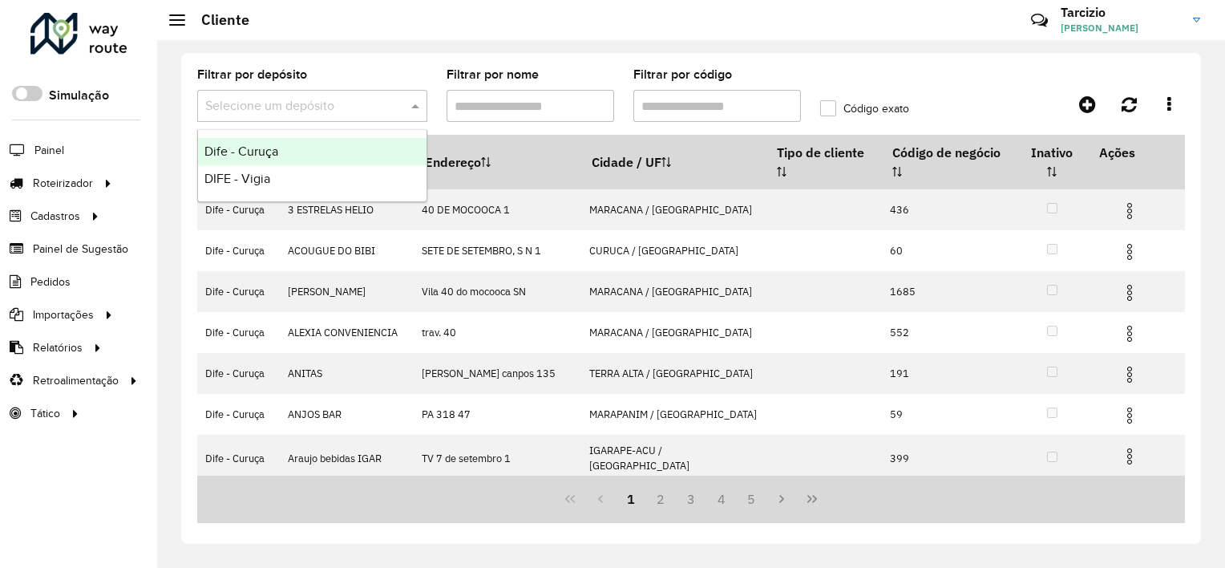
click at [356, 114] on input "text" at bounding box center [296, 106] width 182 height 19
click at [341, 148] on div "Dife - Curuça" at bounding box center [312, 151] width 228 height 27
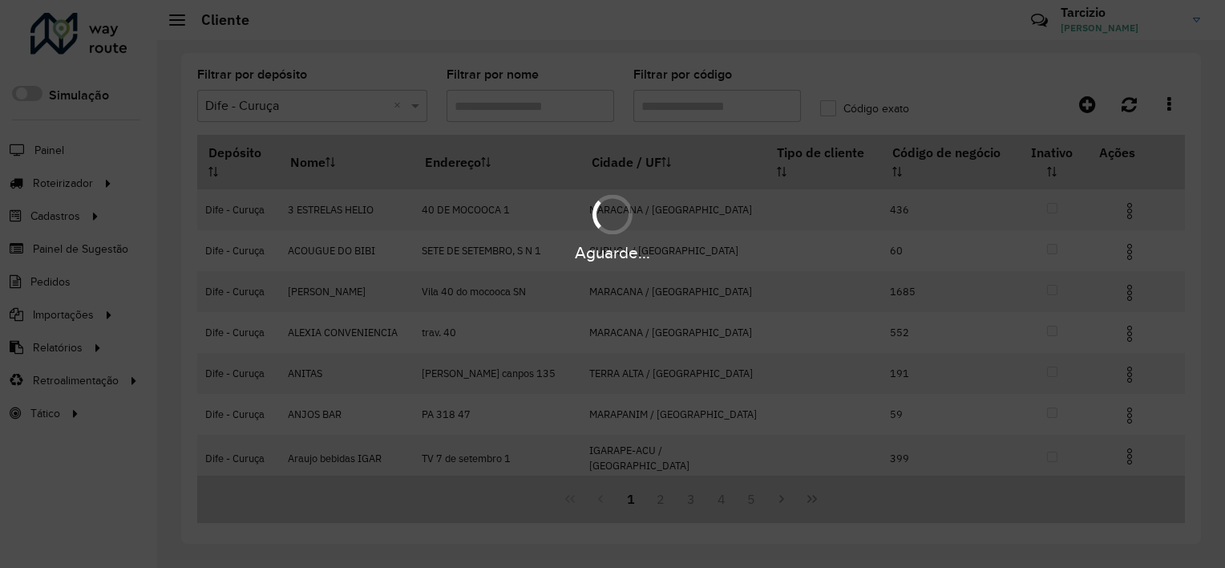
click at [689, 106] on div "Aguarde..." at bounding box center [612, 284] width 1225 height 568
click at [719, 106] on div "Aguarde..." at bounding box center [612, 284] width 1225 height 568
click at [712, 106] on hb-app "Aguarde... Pop-up bloqueado! Seu navegador bloqueou automáticamente a abertura …" at bounding box center [612, 284] width 1225 height 568
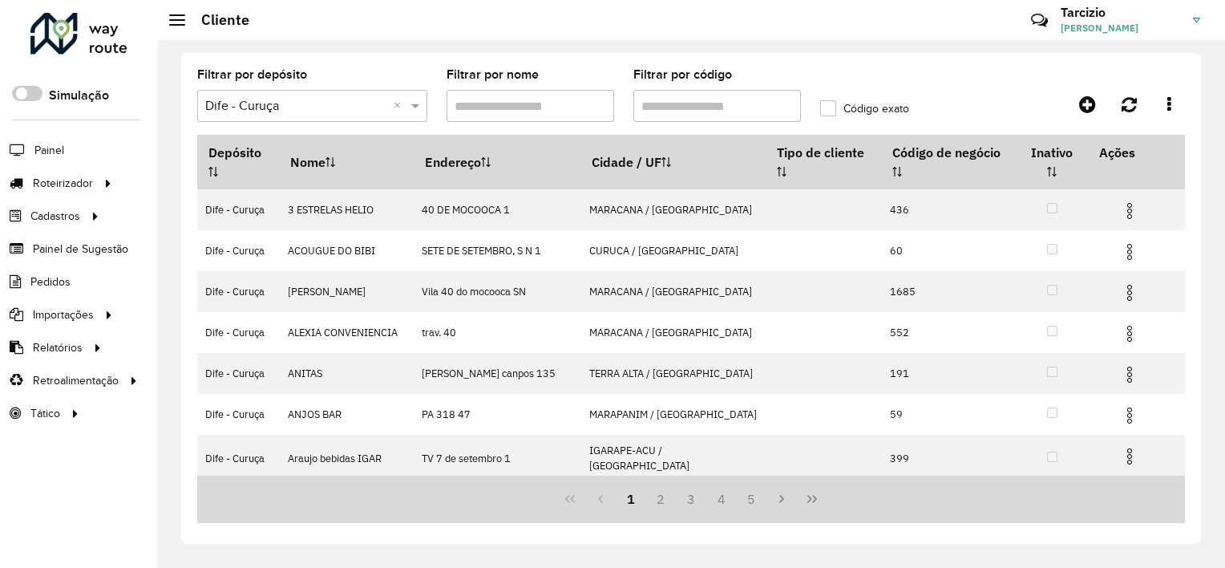
click at [712, 106] on input "Filtrar por código" at bounding box center [717, 106] width 168 height 32
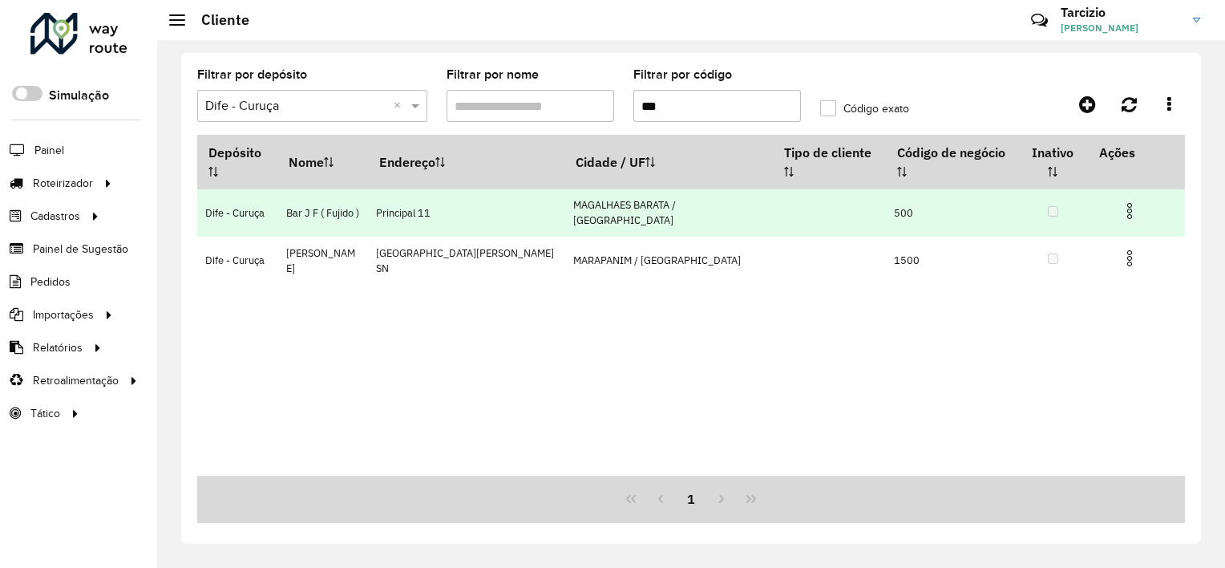
type input "***"
click at [1123, 201] on img at bounding box center [1129, 210] width 19 height 19
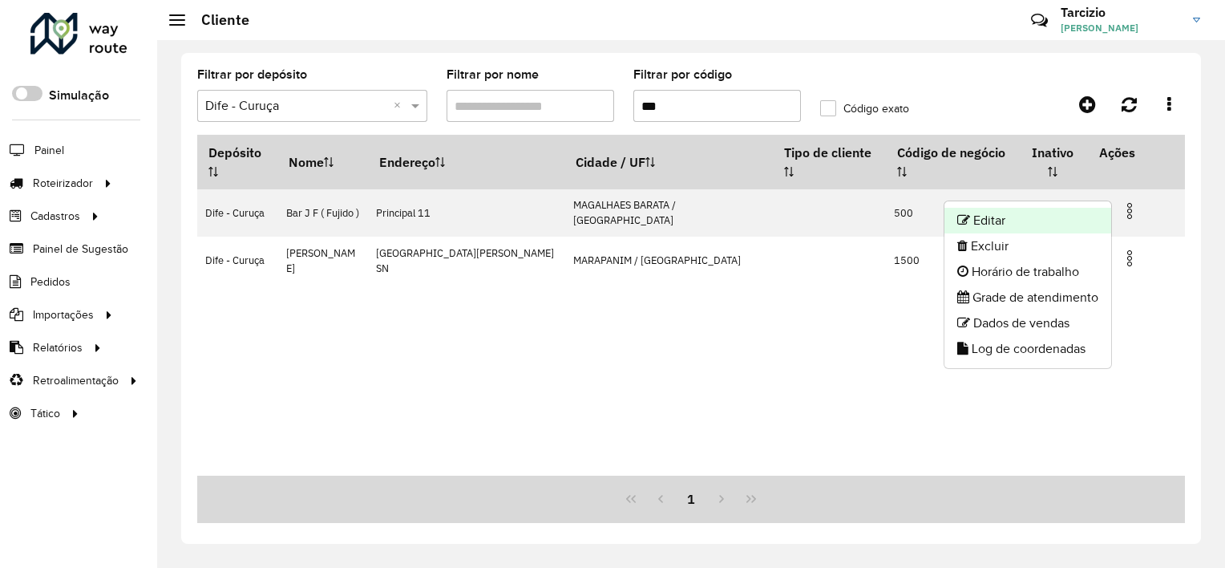
click at [1044, 220] on li "Editar" at bounding box center [1027, 221] width 167 height 26
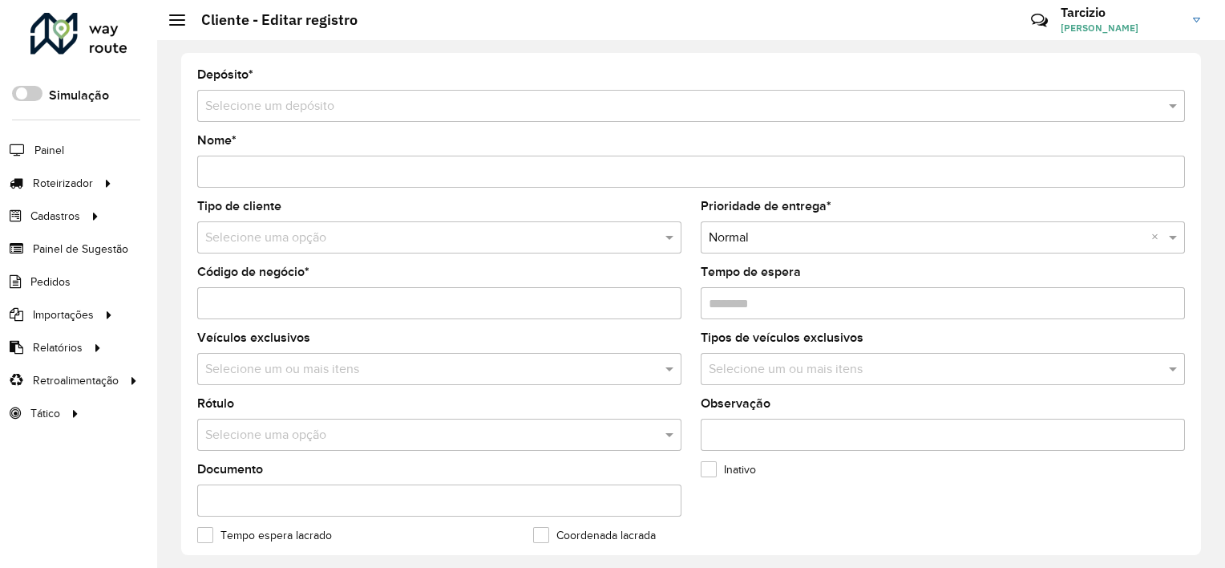
type input "**********"
type input "***"
type input "********"
type input "**********"
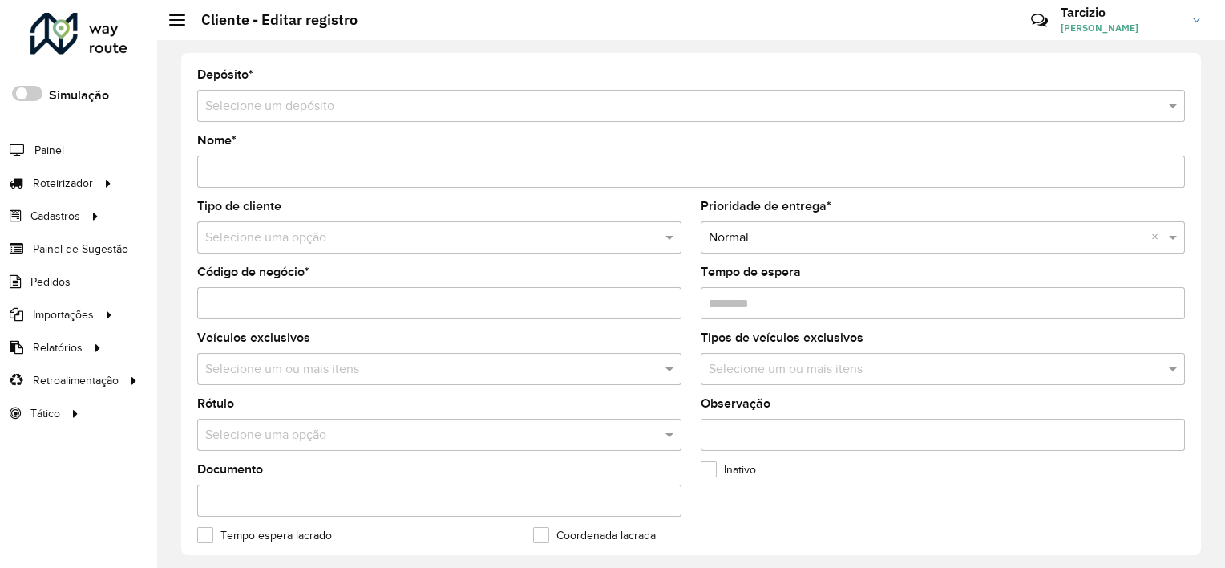
type input "*******"
type input "*********"
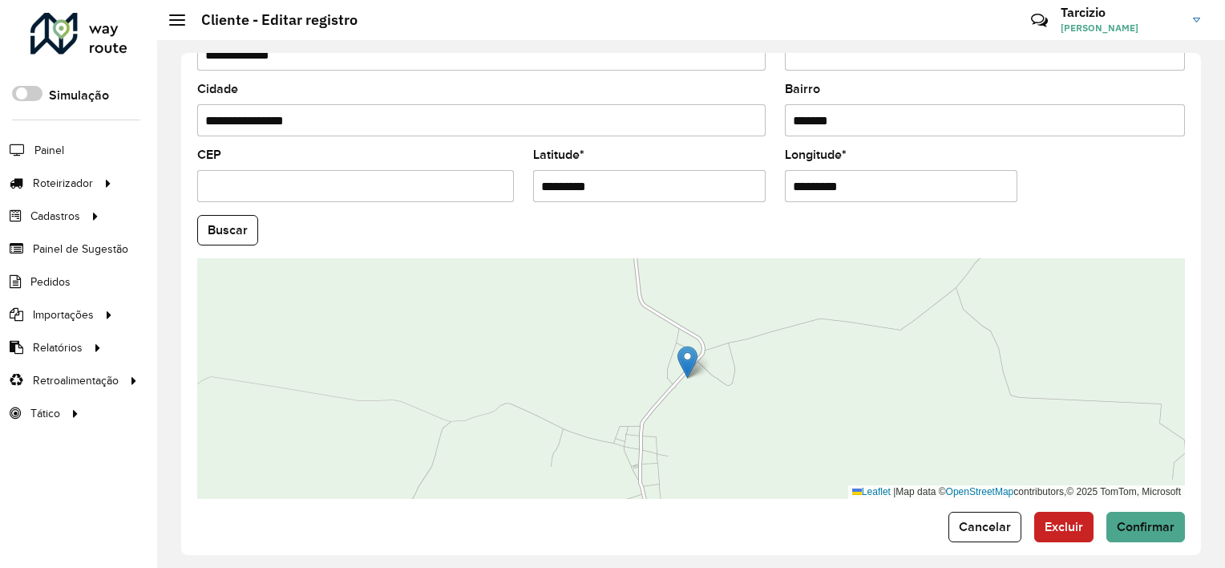
scroll to position [619, 0]
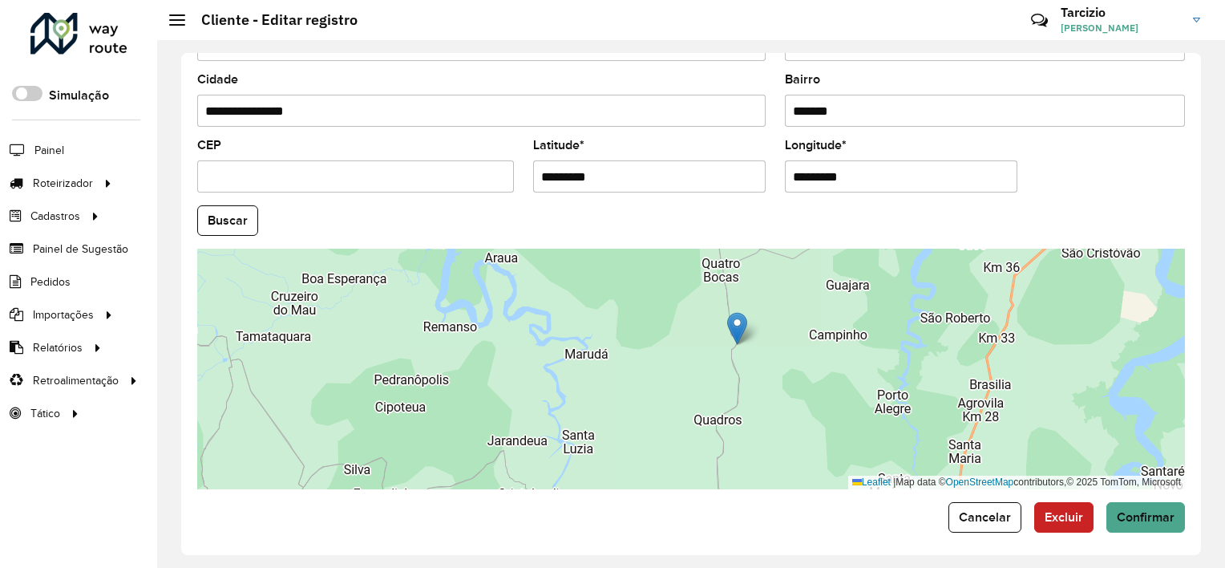
drag, startPoint x: 796, startPoint y: 390, endPoint x: 798, endPoint y: 401, distance: 10.7
click at [798, 401] on div "Leaflet | Map data © OpenStreetMap contributors,© 2025 TomTom, Microsoft" at bounding box center [691, 368] width 988 height 240
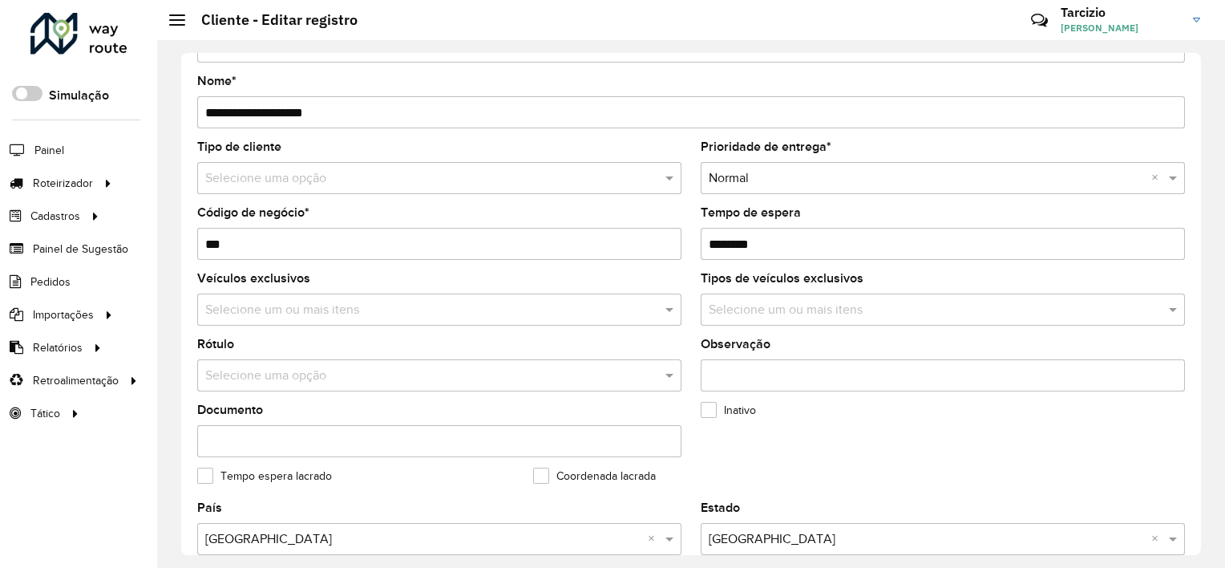
scroll to position [0, 0]
